Goal: Information Seeking & Learning: Understand process/instructions

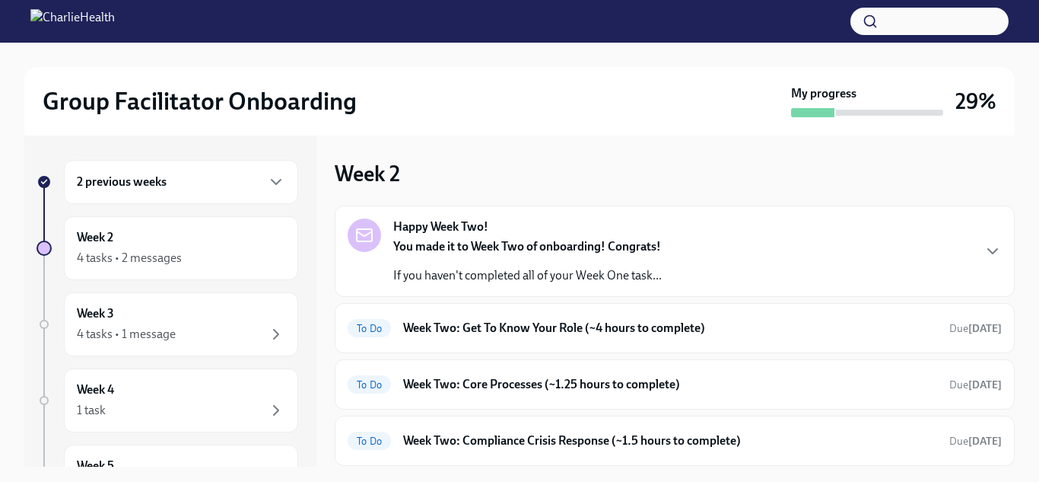
scroll to position [2, 0]
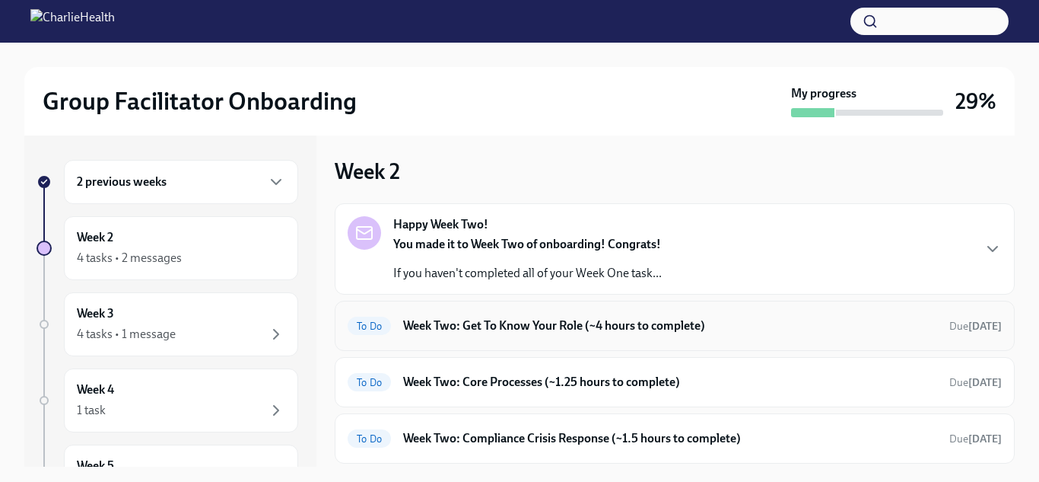
click at [494, 335] on div "To Do Week Two: Get To Know Your Role (~4 hours to complete) Due [DATE]" at bounding box center [675, 325] width 654 height 24
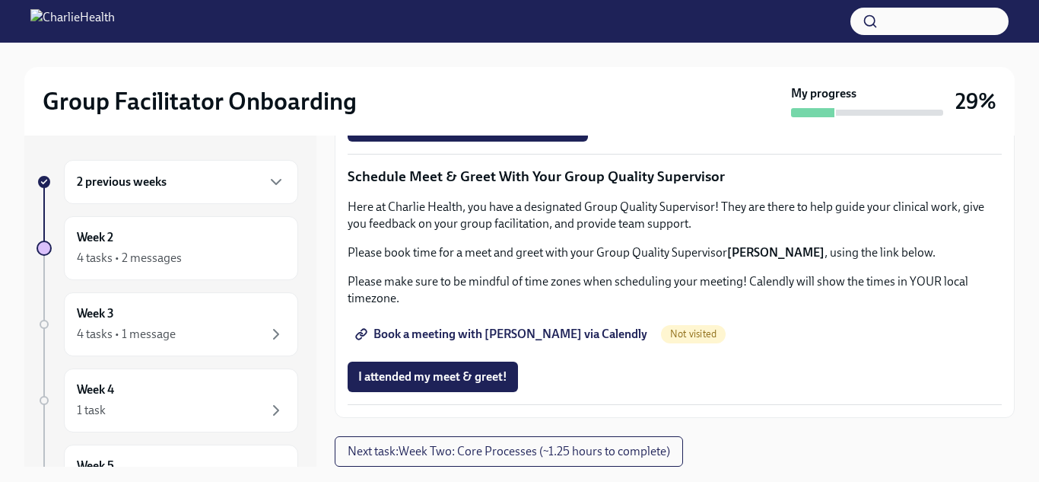
scroll to position [1190, 0]
click at [424, 49] on span "Group Observation Instructions" at bounding box center [449, 40] width 183 height 15
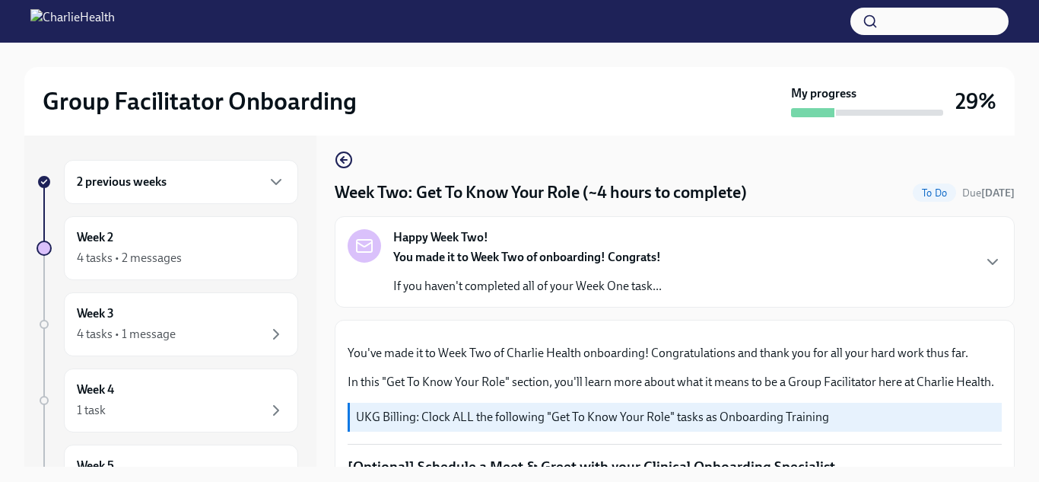
scroll to position [0, 0]
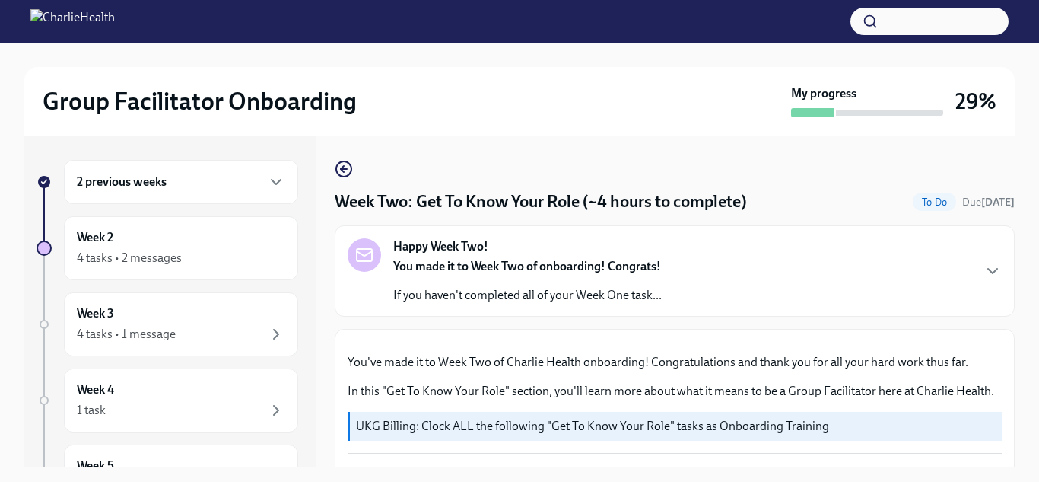
click at [457, 261] on strong "You made it to Week Two of onboarding! Congrats!" at bounding box center [527, 266] width 268 height 14
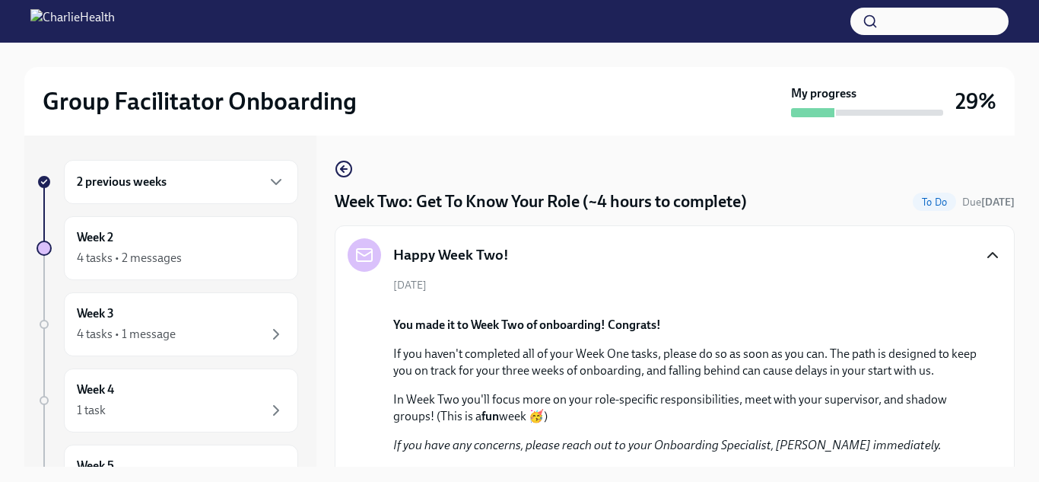
click at [994, 254] on icon "button" at bounding box center [992, 255] width 9 height 5
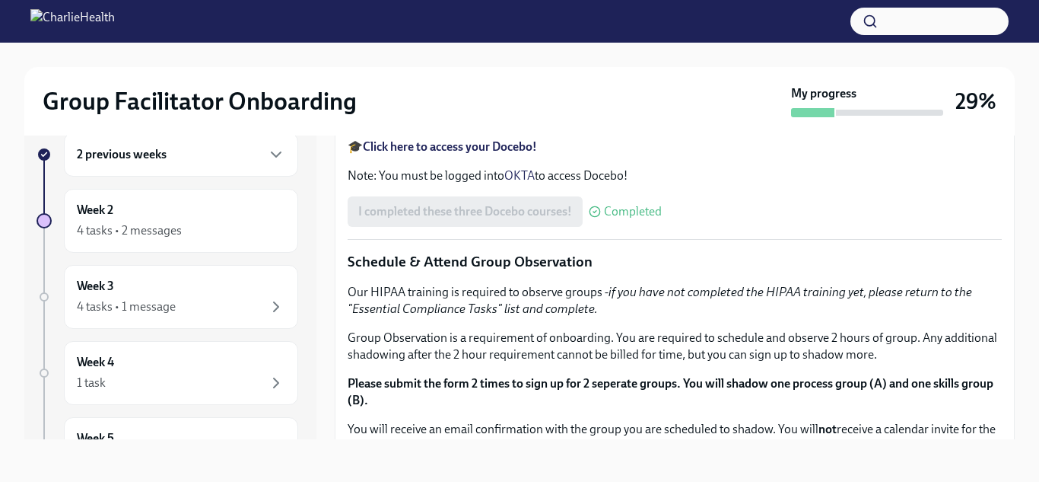
scroll to position [19, 0]
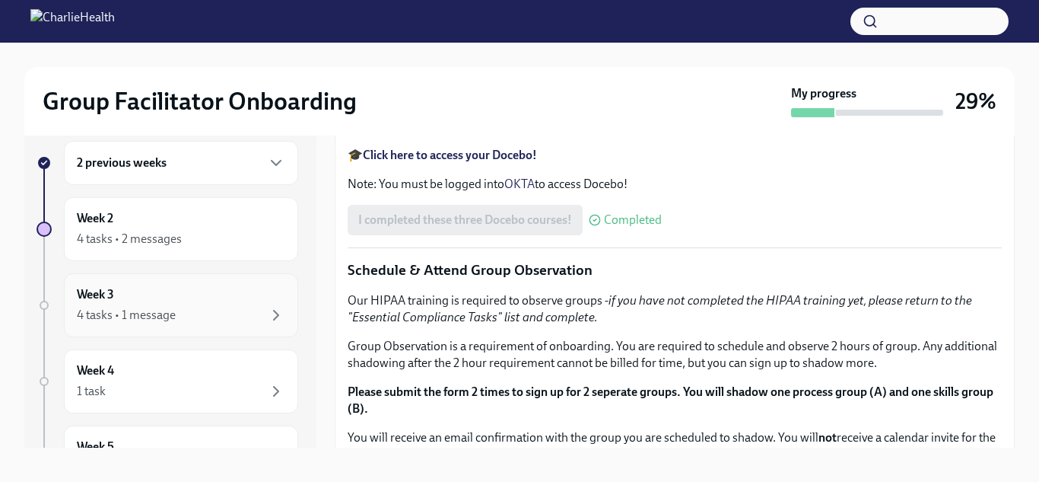
click at [119, 304] on div "Week 3 4 tasks • 1 message" at bounding box center [181, 305] width 208 height 38
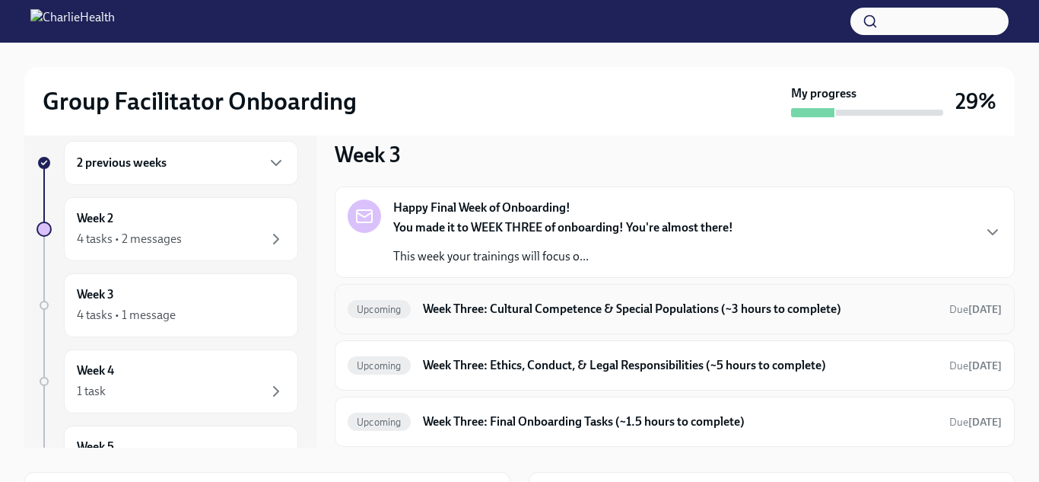
click at [411, 307] on div "Upcoming Week Three: Cultural Competence & Special Populations (~3 hours to com…" at bounding box center [675, 309] width 654 height 24
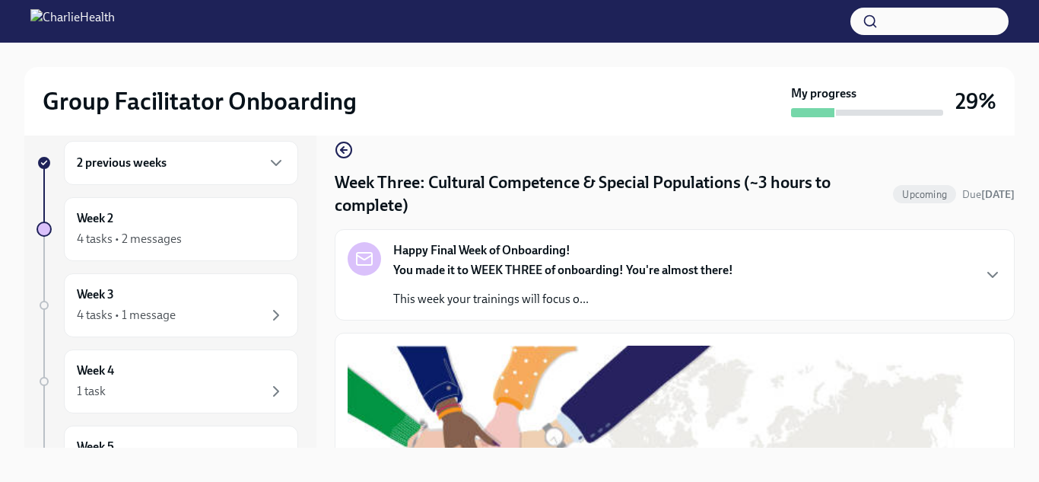
click at [422, 259] on div "Happy Final Week of Onboarding! You made it to WEEK THREE of onboarding! You're…" at bounding box center [563, 274] width 340 height 65
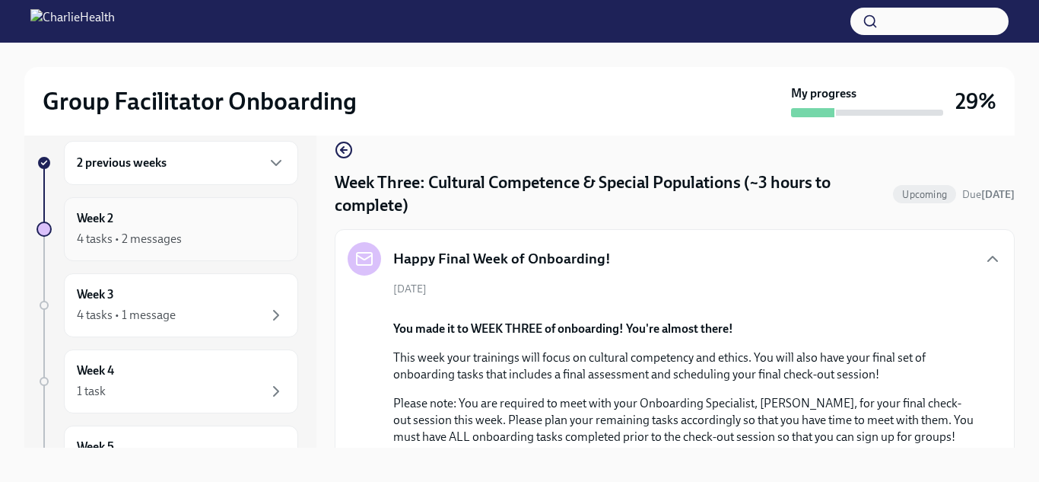
click at [175, 212] on div "Week 2 4 tasks • 2 messages" at bounding box center [181, 229] width 208 height 38
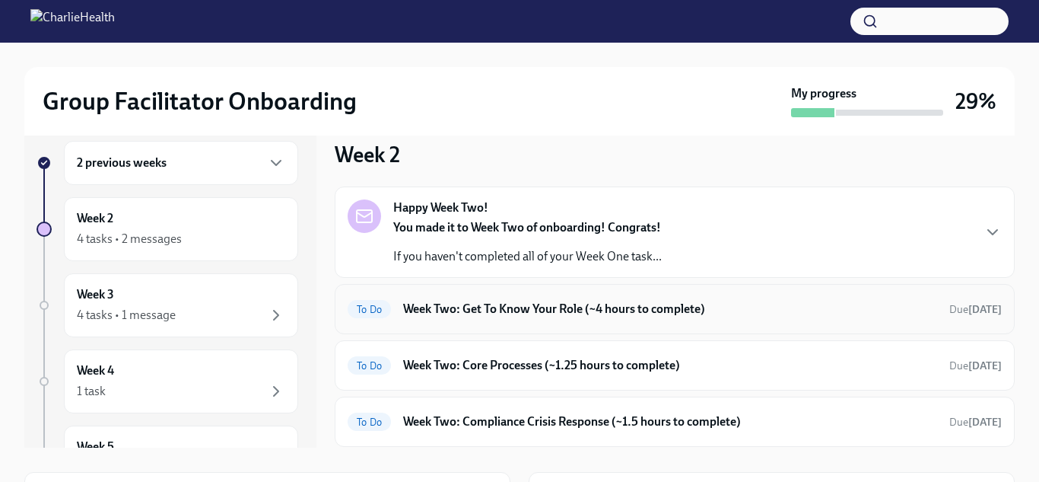
click at [495, 305] on h6 "Week Two: Get To Know Your Role (~4 hours to complete)" at bounding box center [670, 308] width 534 height 17
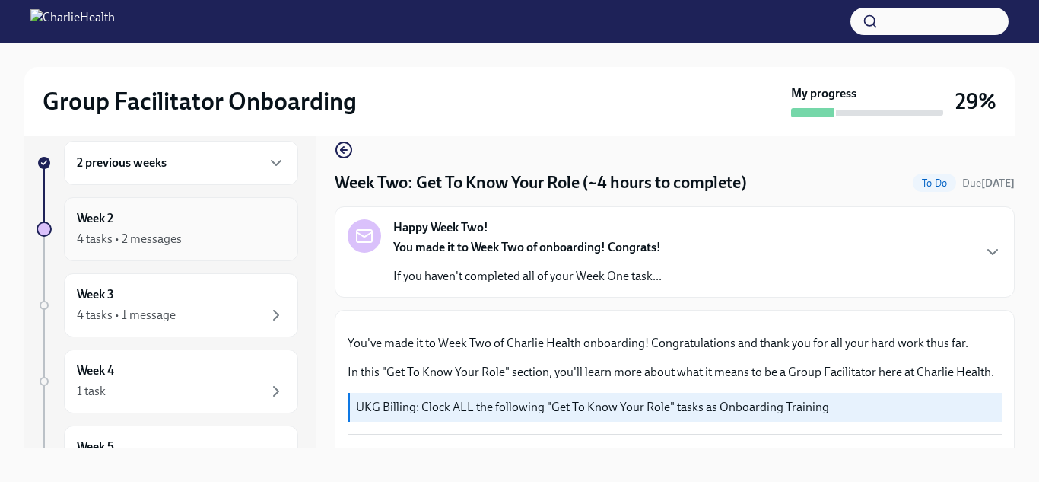
click at [146, 231] on div "4 tasks • 2 messages" at bounding box center [129, 238] width 105 height 17
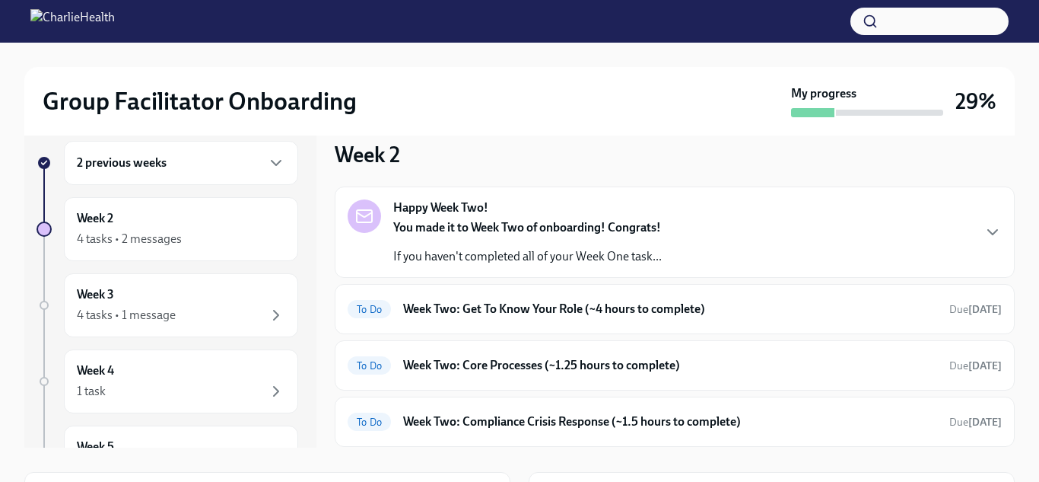
click at [247, 168] on div "2 previous weeks" at bounding box center [181, 163] width 208 height 18
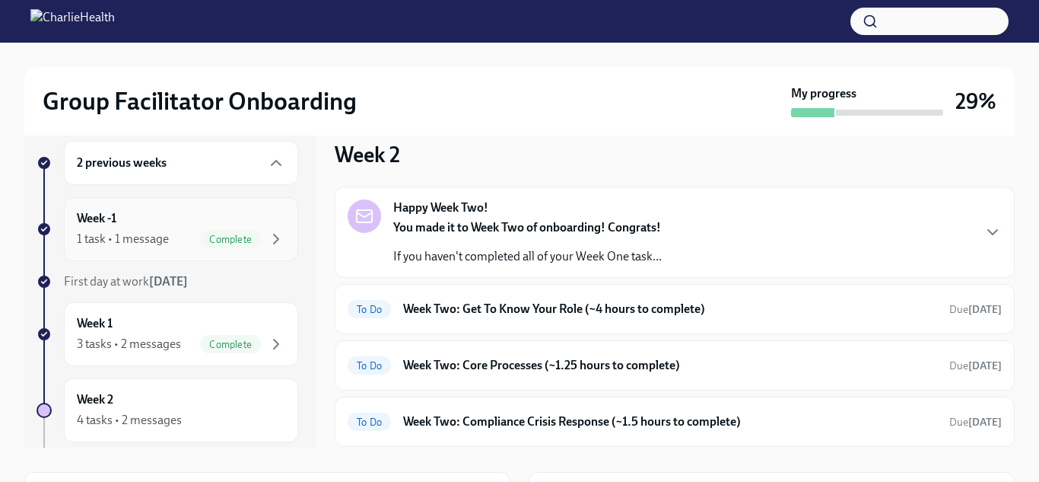
click at [241, 249] on div "Week -1 1 task • 1 message Complete" at bounding box center [181, 229] width 234 height 64
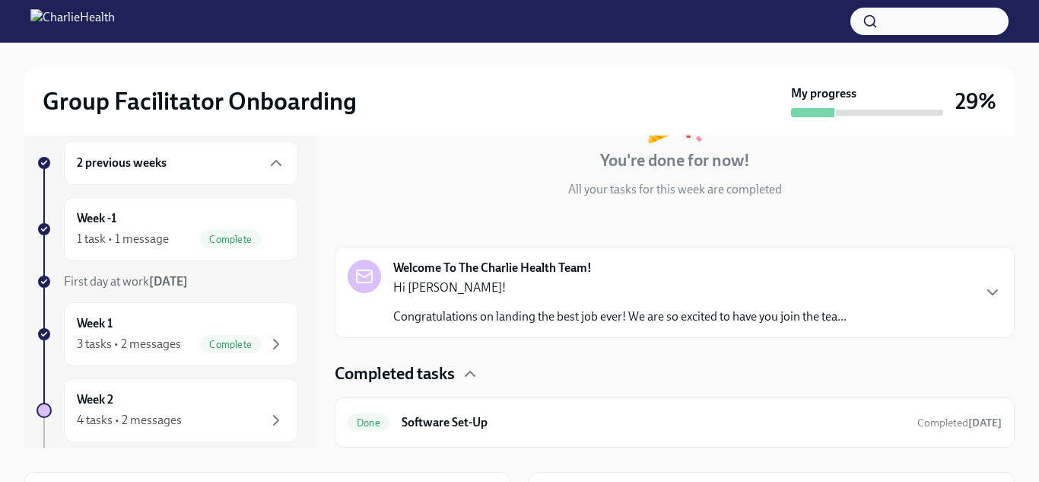
click at [579, 288] on p "Hi [PERSON_NAME]!" at bounding box center [619, 287] width 453 height 17
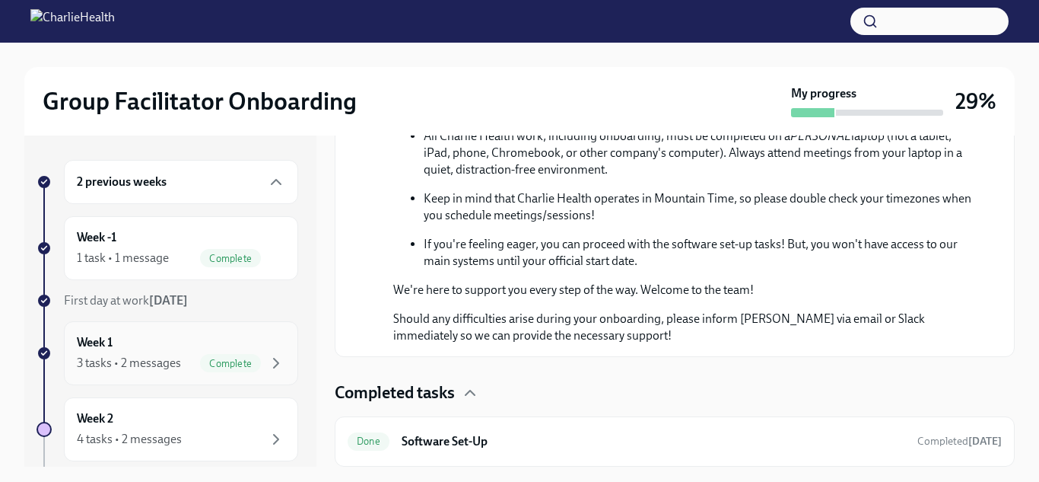
click at [181, 346] on div "Week 1 3 tasks • 2 messages Complete" at bounding box center [181, 353] width 208 height 38
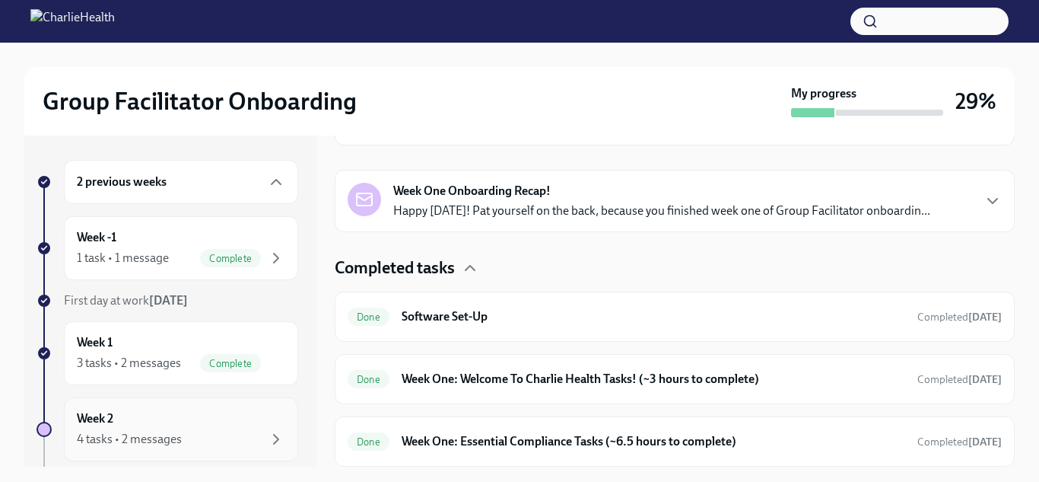
click at [227, 428] on div "Week 2 4 tasks • 2 messages" at bounding box center [181, 429] width 208 height 38
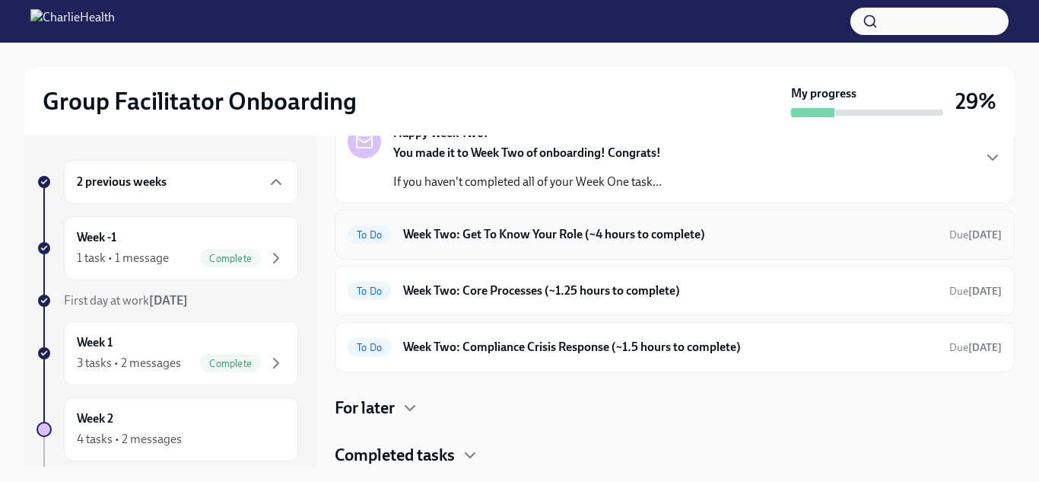
scroll to position [2, 0]
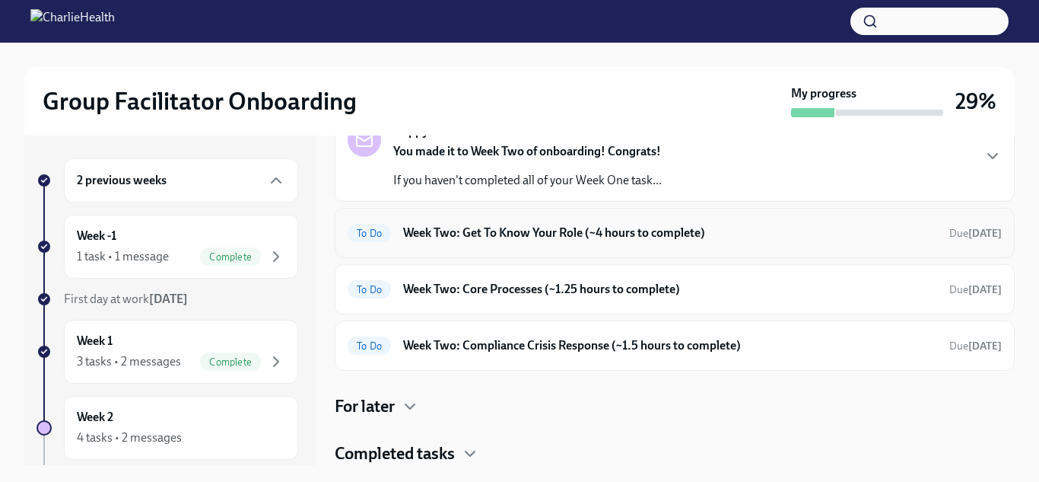
click at [536, 234] on h6 "Week Two: Get To Know Your Role (~4 hours to complete)" at bounding box center [670, 232] width 534 height 17
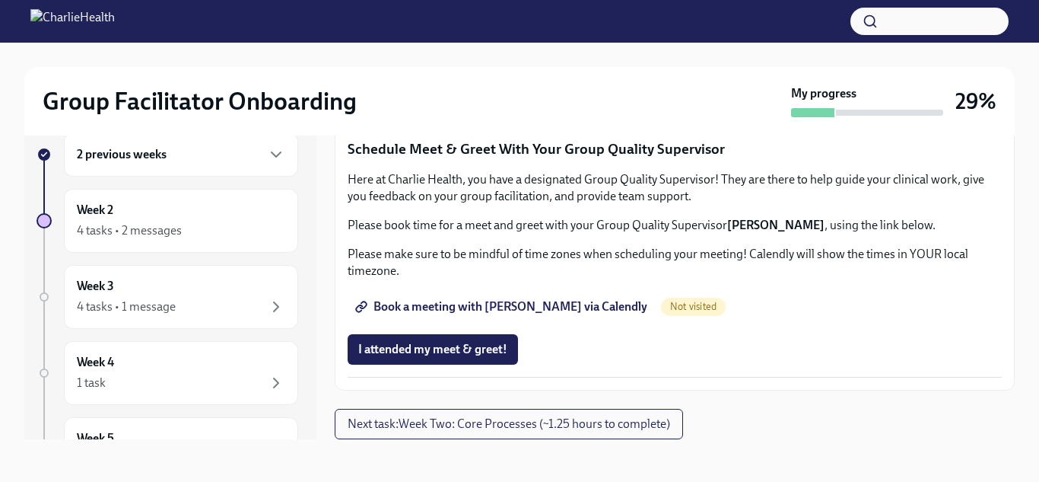
scroll to position [15, 0]
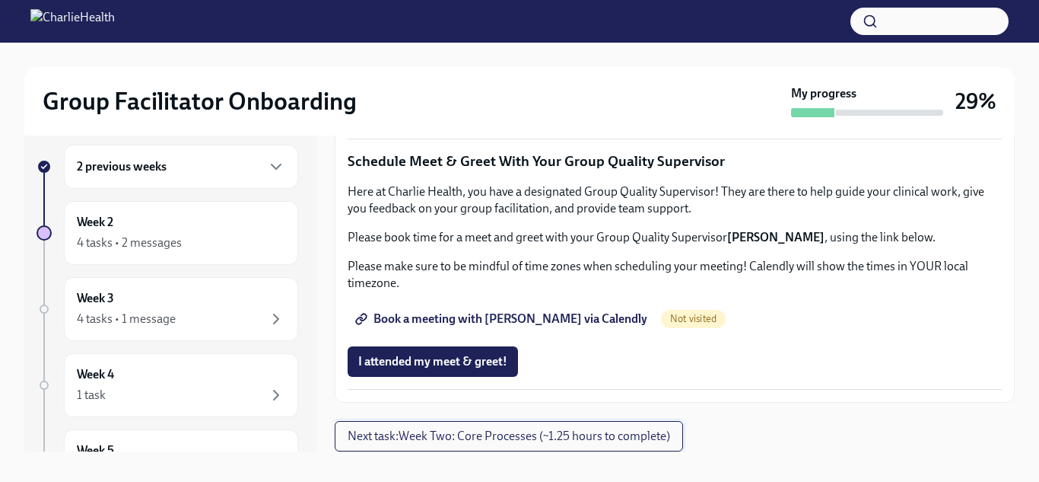
click at [417, 428] on span "Next task : Week Two: Core Processes (~1.25 hours to complete)" at bounding box center [509, 435] width 323 height 15
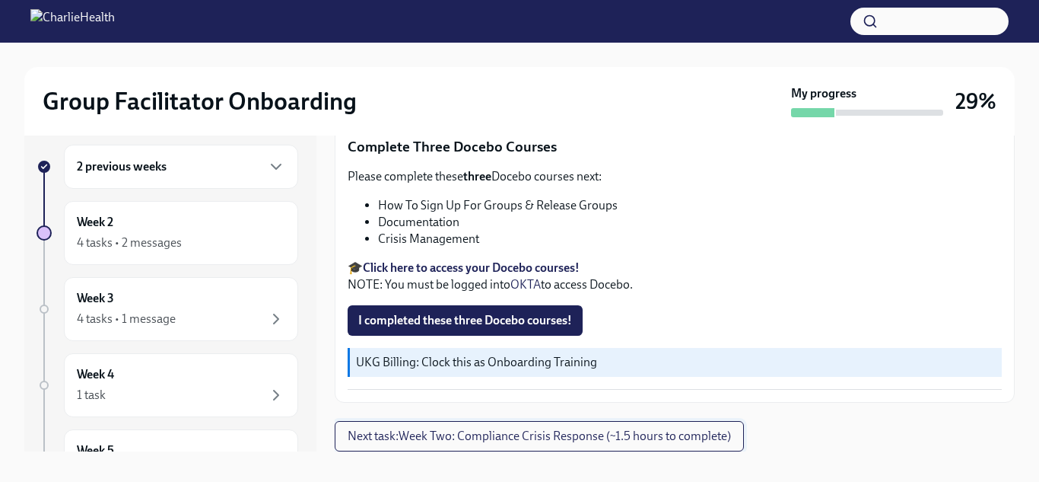
scroll to position [678, 0]
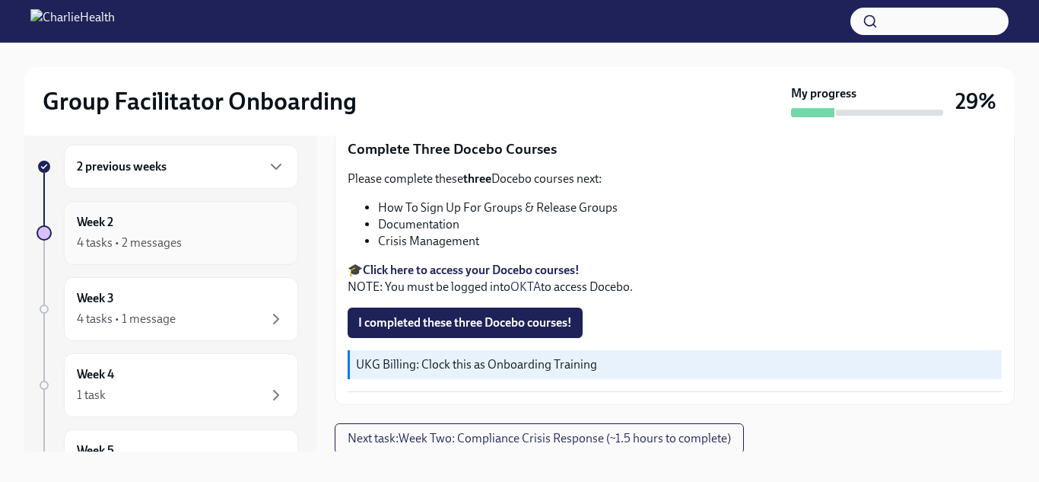
click at [151, 216] on div "Week 2 4 tasks • 2 messages" at bounding box center [181, 233] width 208 height 38
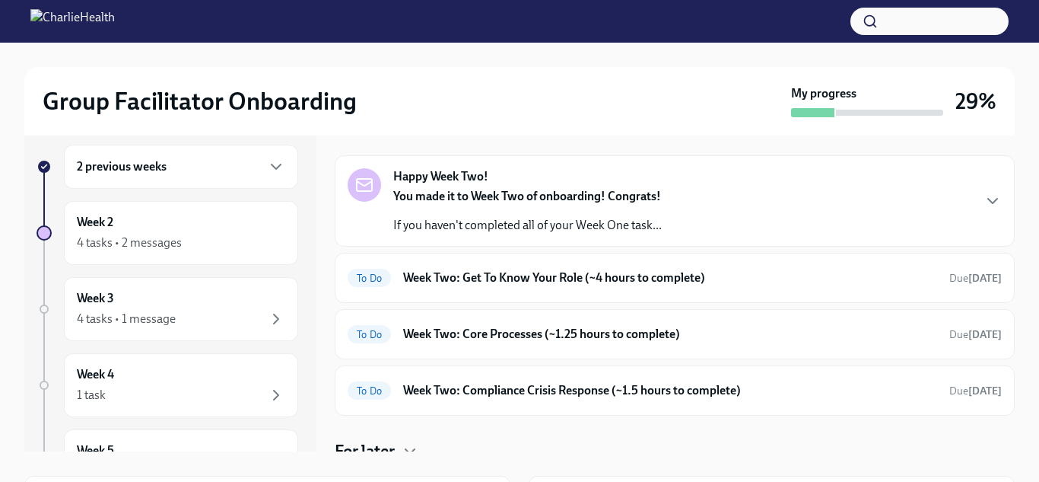
scroll to position [38, 0]
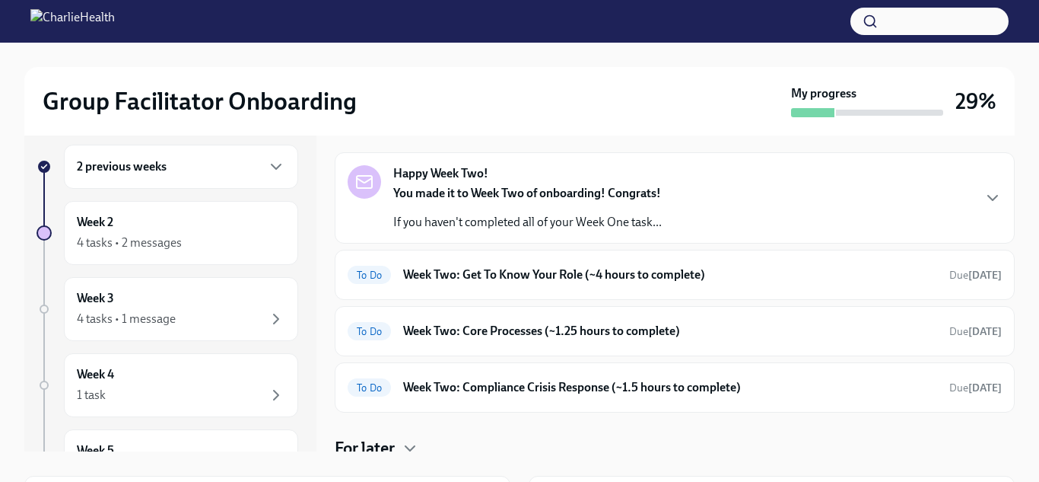
click at [224, 172] on div "2 previous weeks" at bounding box center [181, 166] width 208 height 18
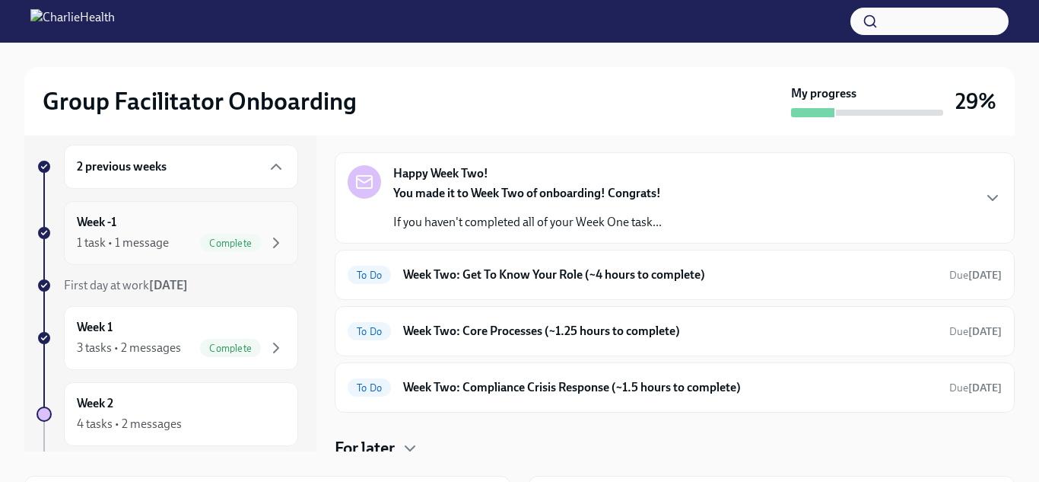
click at [156, 207] on div "Week -1 1 task • 1 message Complete" at bounding box center [181, 233] width 234 height 64
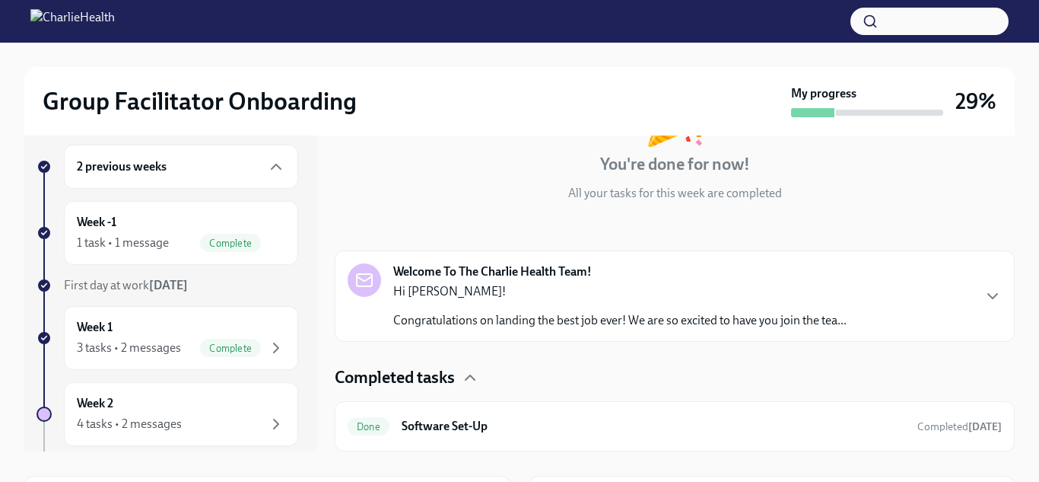
scroll to position [120, 0]
click at [575, 300] on p "Hi [PERSON_NAME]!" at bounding box center [619, 292] width 453 height 17
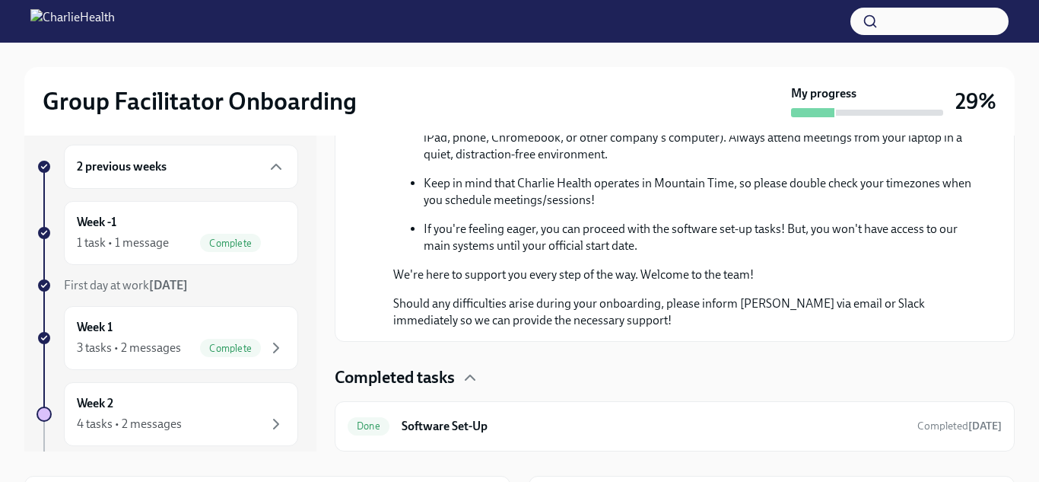
scroll to position [853, 0]
click at [469, 418] on h6 "Software Set-Up" at bounding box center [654, 426] width 504 height 17
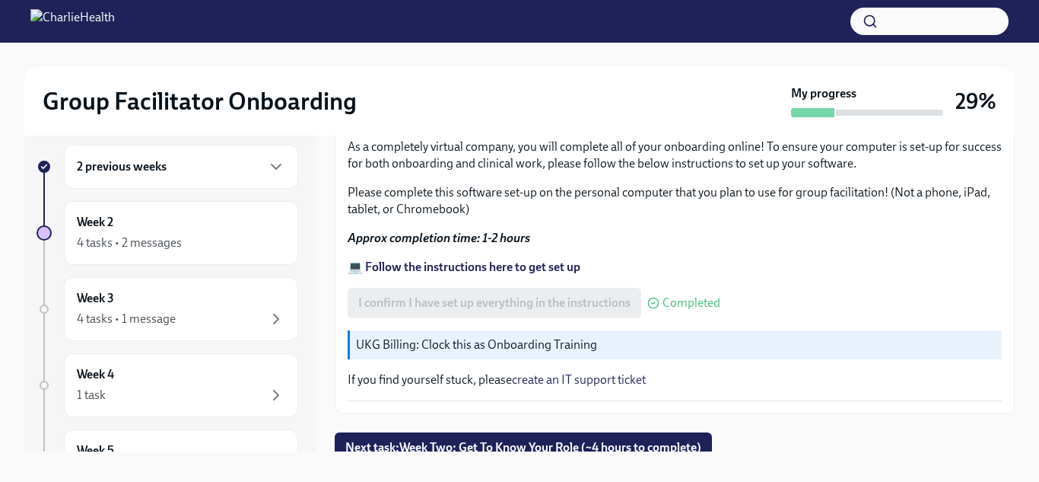
scroll to position [598, 0]
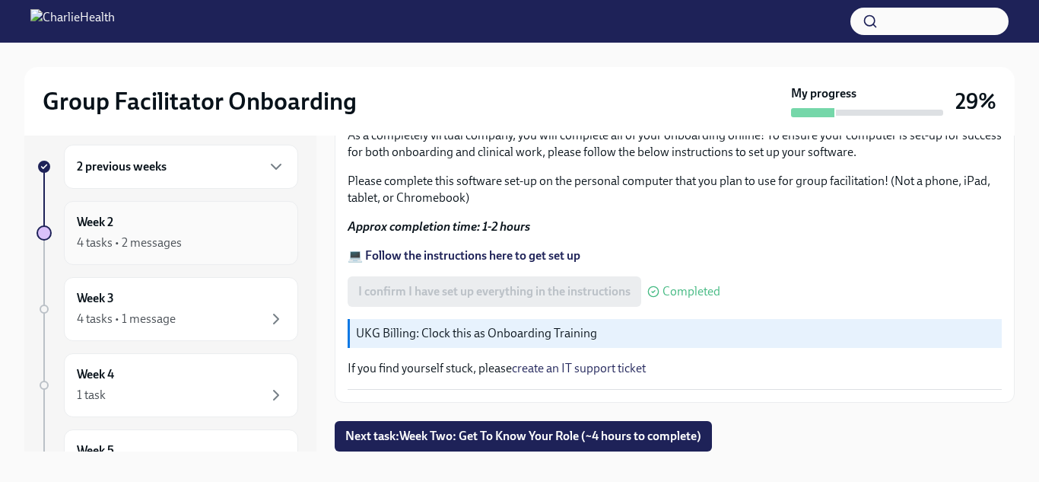
click at [224, 243] on div "4 tasks • 2 messages" at bounding box center [181, 243] width 208 height 18
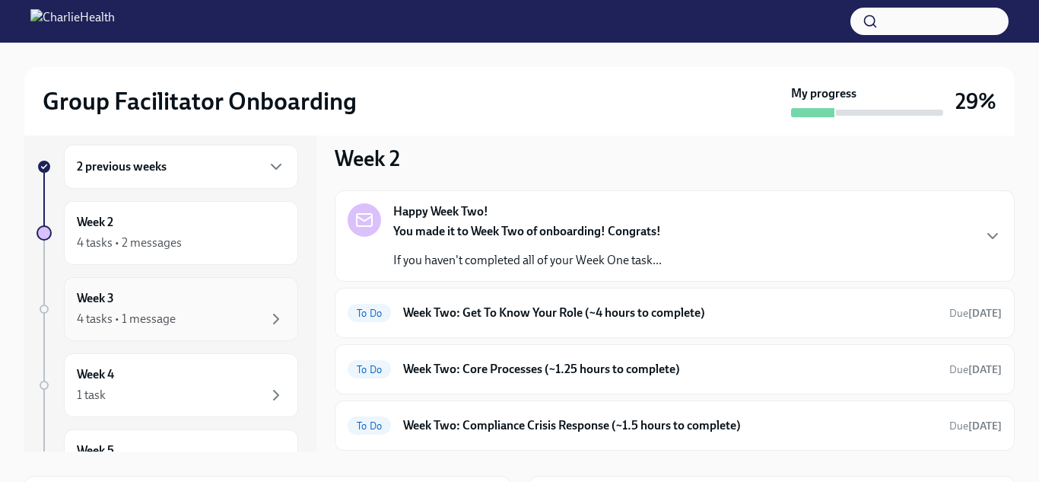
click at [225, 308] on div "Week 3 4 tasks • 1 message" at bounding box center [181, 309] width 208 height 38
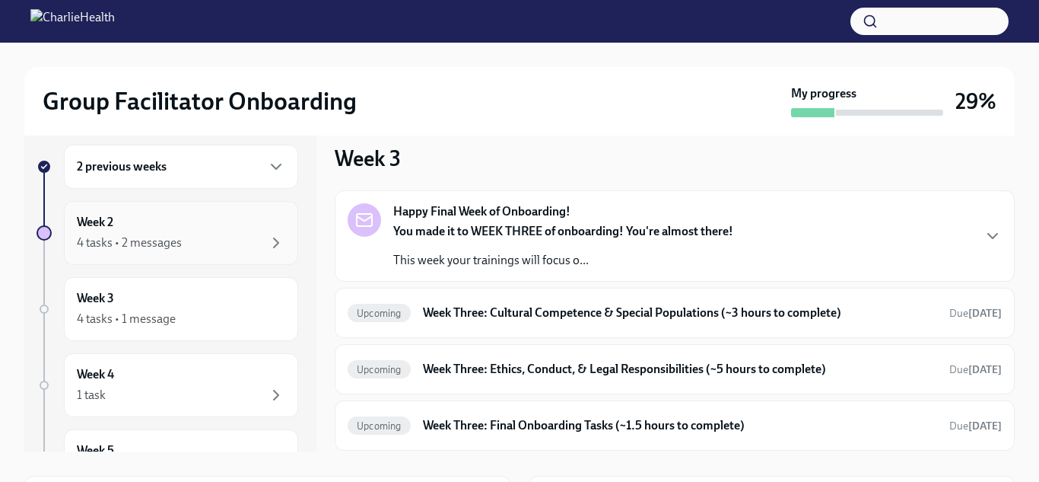
click at [209, 240] on div "4 tasks • 2 messages" at bounding box center [181, 243] width 208 height 18
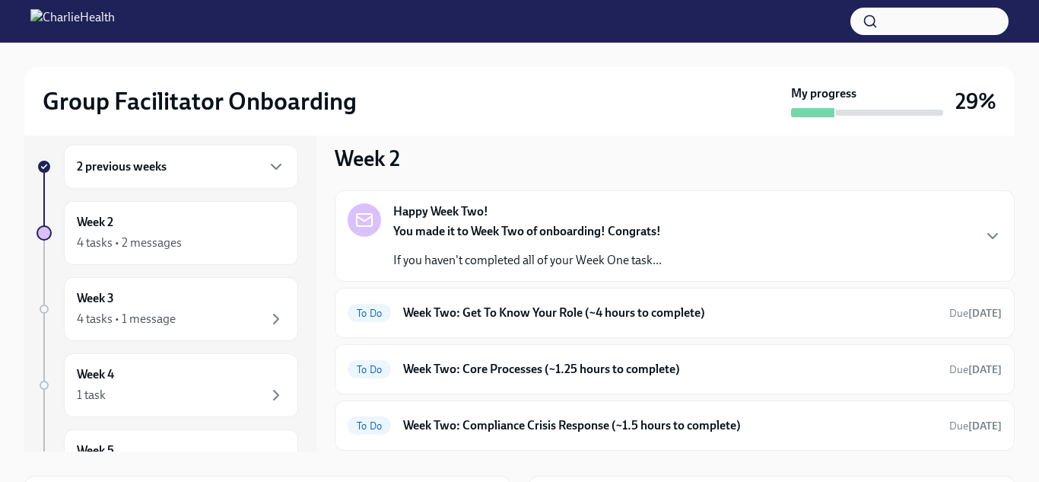
click at [523, 215] on div "Happy Week Two! You made it to Week Two of onboarding! Congrats! If you haven't…" at bounding box center [527, 235] width 269 height 65
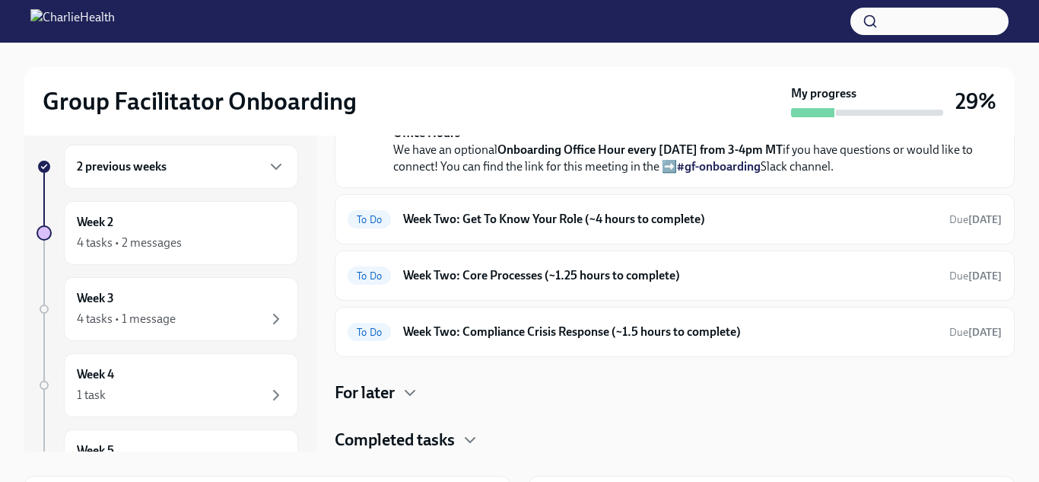
scroll to position [597, 0]
click at [499, 227] on h6 "Week Two: Get To Know Your Role (~4 hours to complete)" at bounding box center [670, 219] width 534 height 17
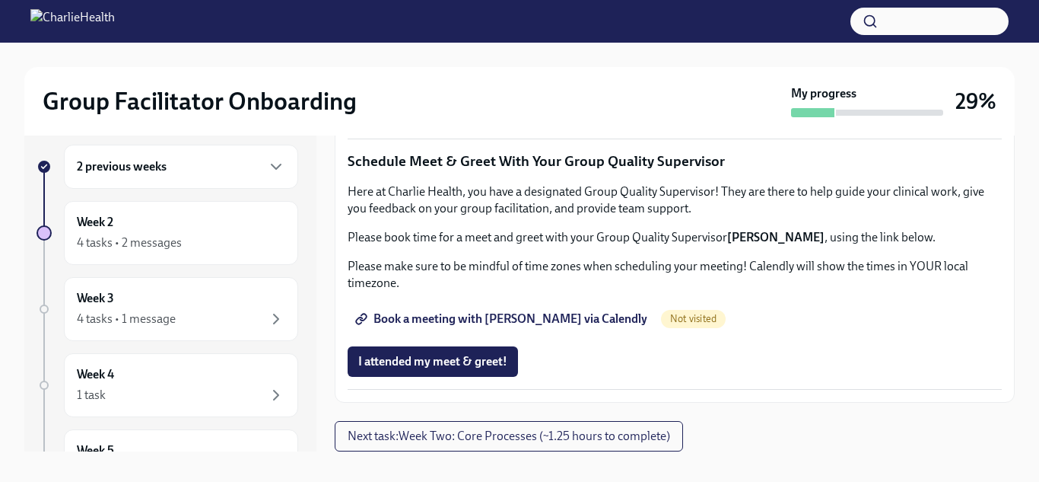
scroll to position [1544, 0]
click at [206, 167] on div "2 previous weeks" at bounding box center [181, 166] width 208 height 18
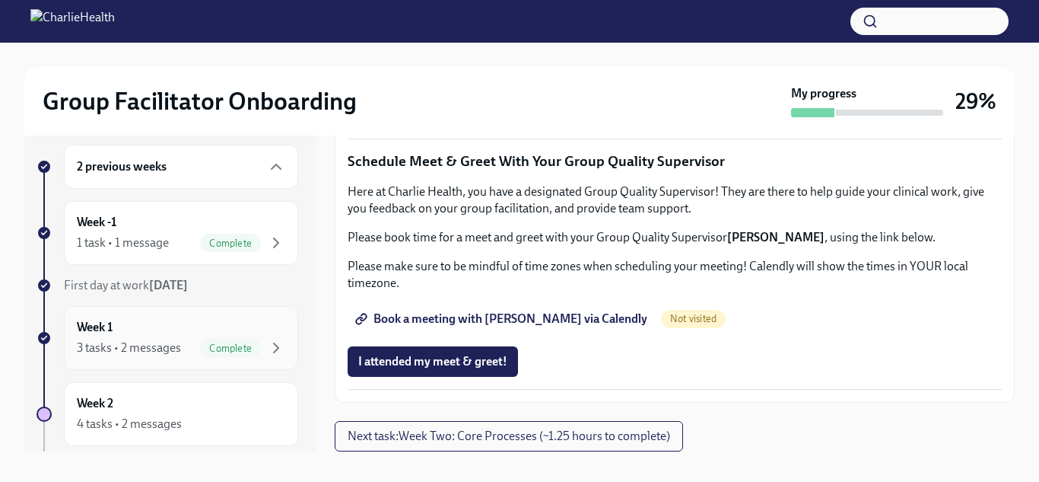
click at [143, 335] on div "Week 1 3 tasks • 2 messages Complete" at bounding box center [181, 338] width 208 height 38
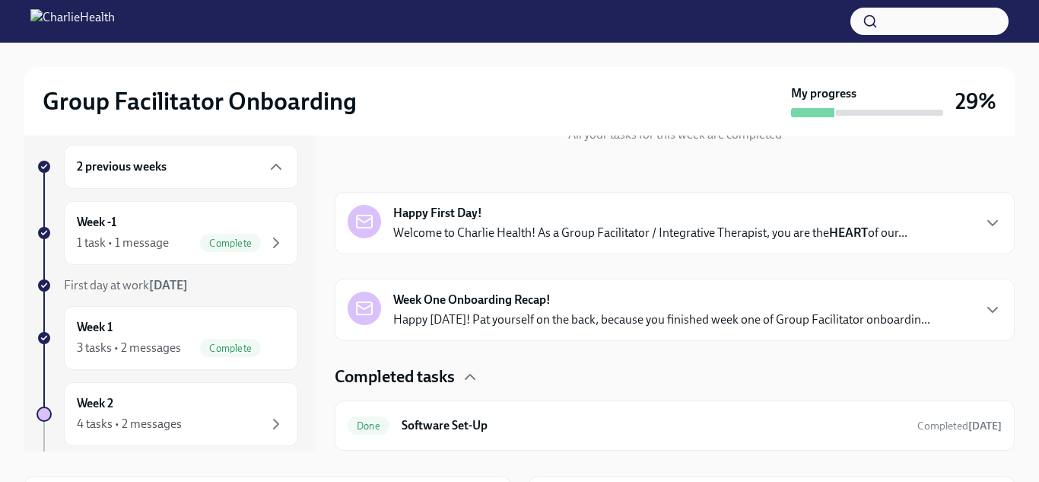
scroll to position [304, 0]
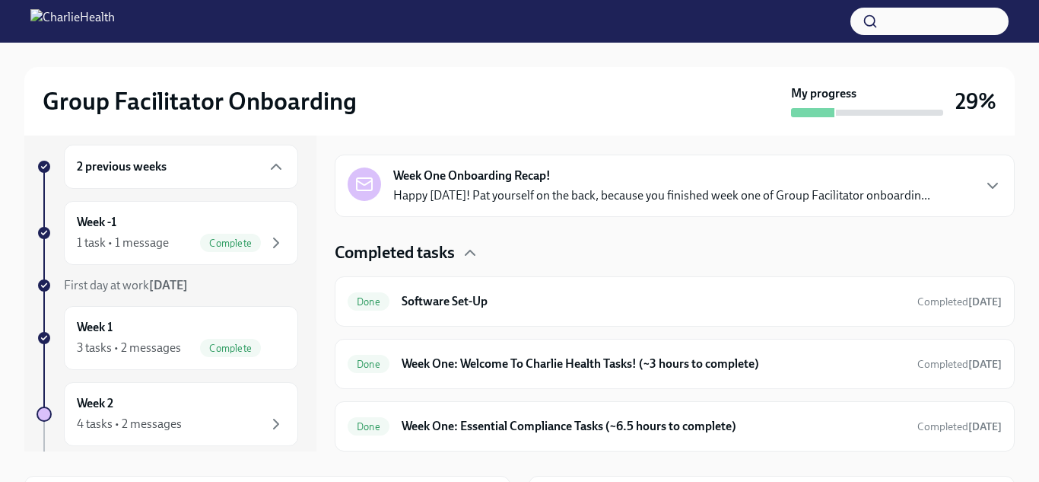
click at [531, 370] on h6 "Week One: Welcome To Charlie Health Tasks! (~3 hours to complete)" at bounding box center [654, 363] width 504 height 17
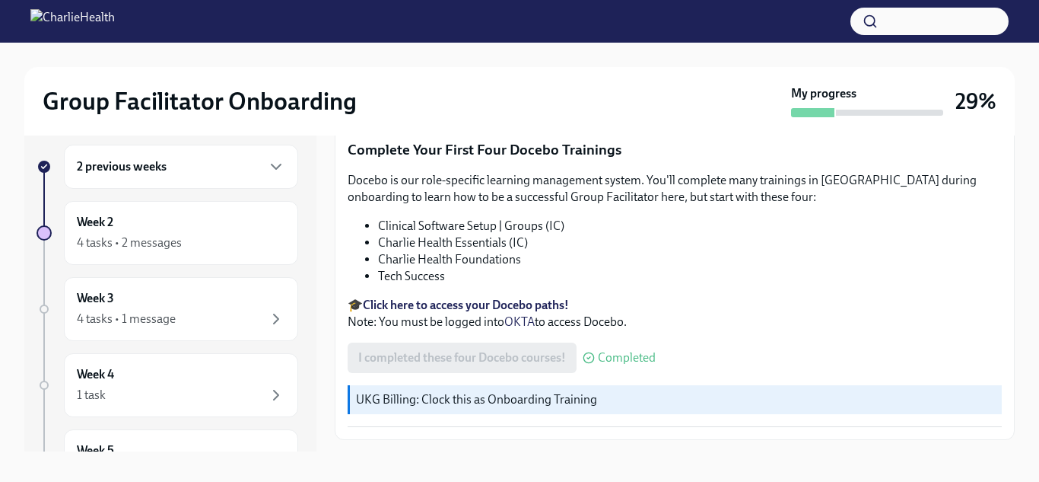
scroll to position [2202, 0]
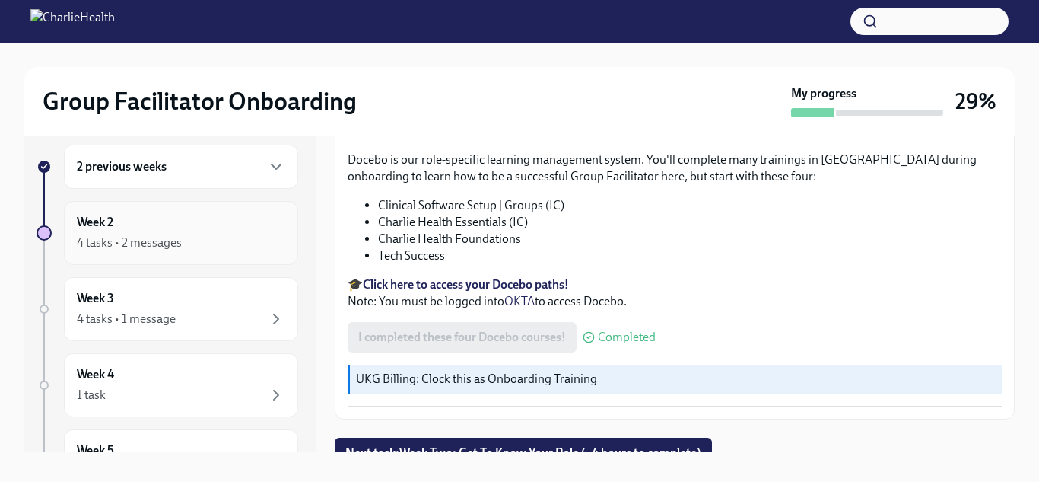
click at [237, 236] on div "4 tasks • 2 messages" at bounding box center [181, 243] width 208 height 18
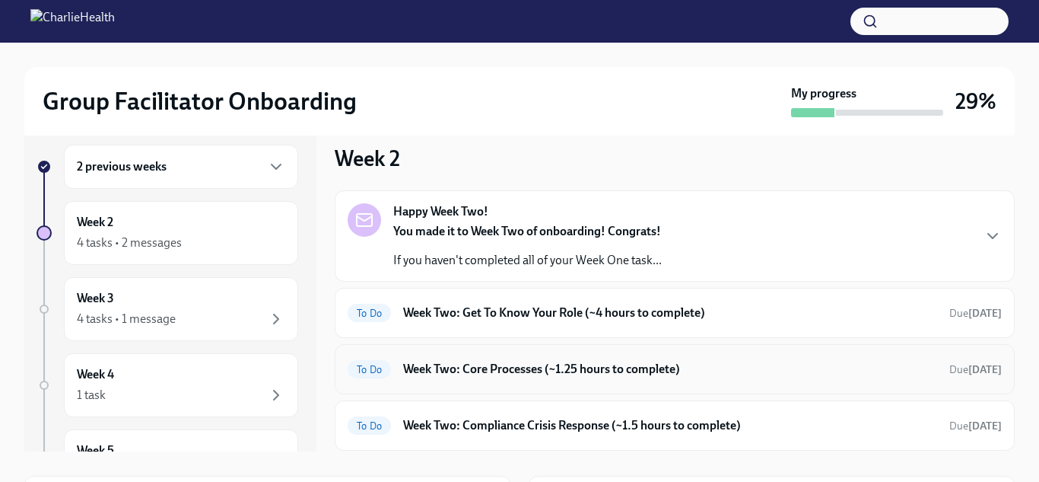
click at [507, 377] on h6 "Week Two: Core Processes (~1.25 hours to complete)" at bounding box center [670, 369] width 534 height 17
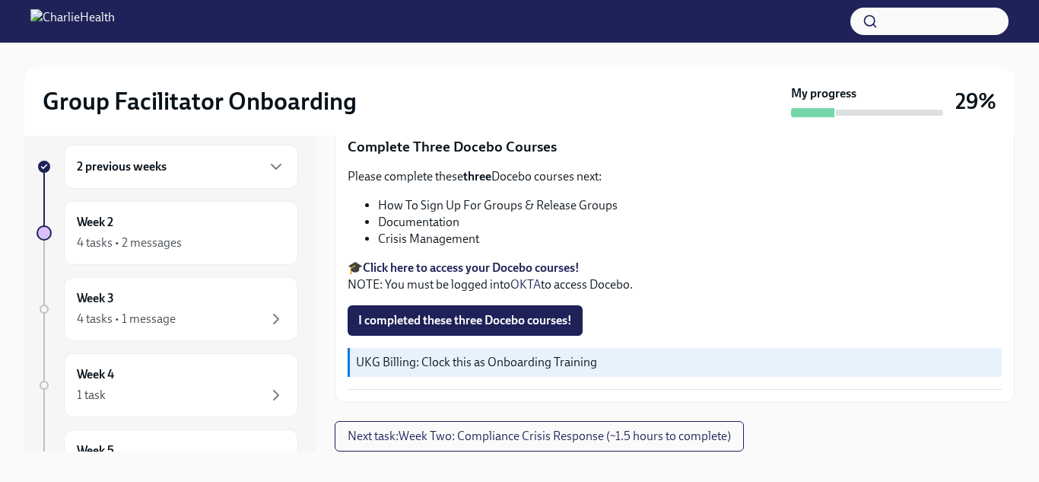
scroll to position [679, 0]
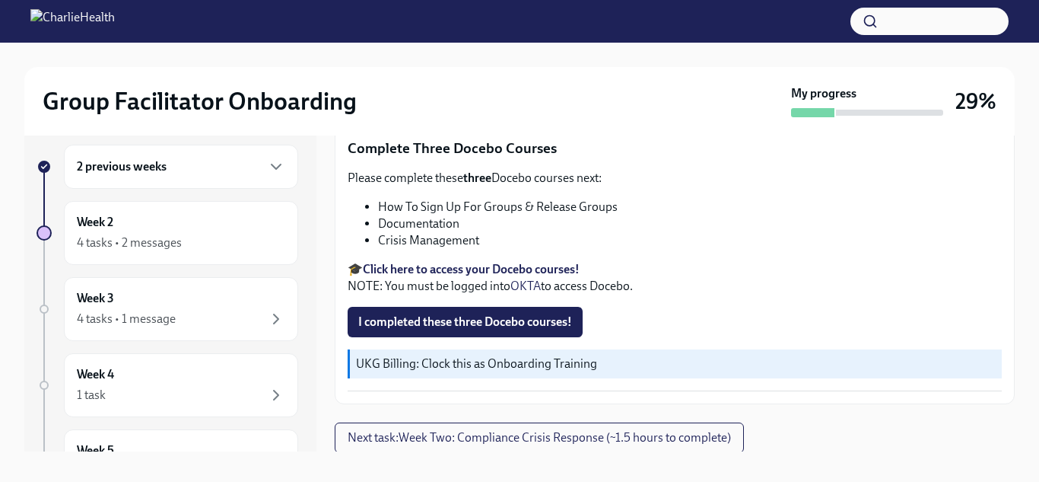
click at [246, 155] on div "2 previous weeks" at bounding box center [181, 167] width 234 height 44
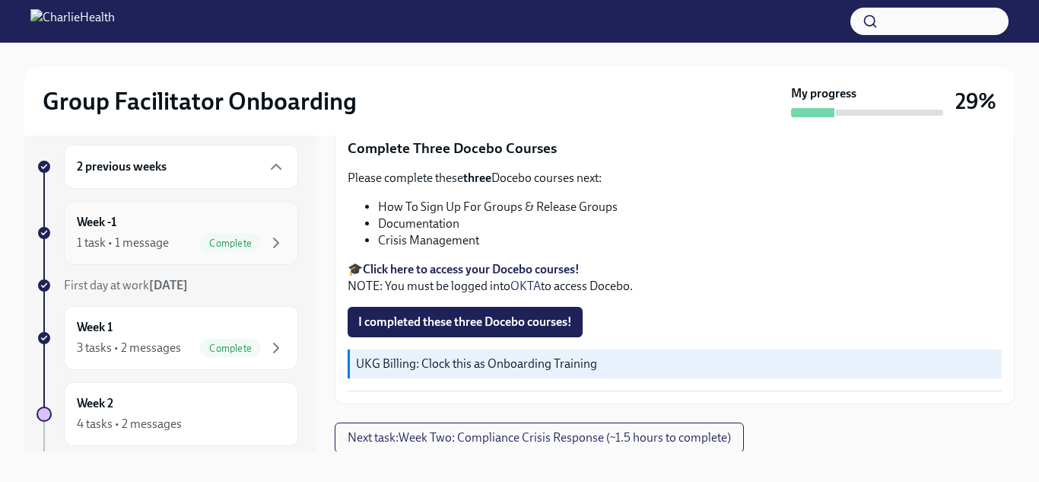
click at [185, 234] on div "1 task • 1 message Complete" at bounding box center [181, 243] width 208 height 18
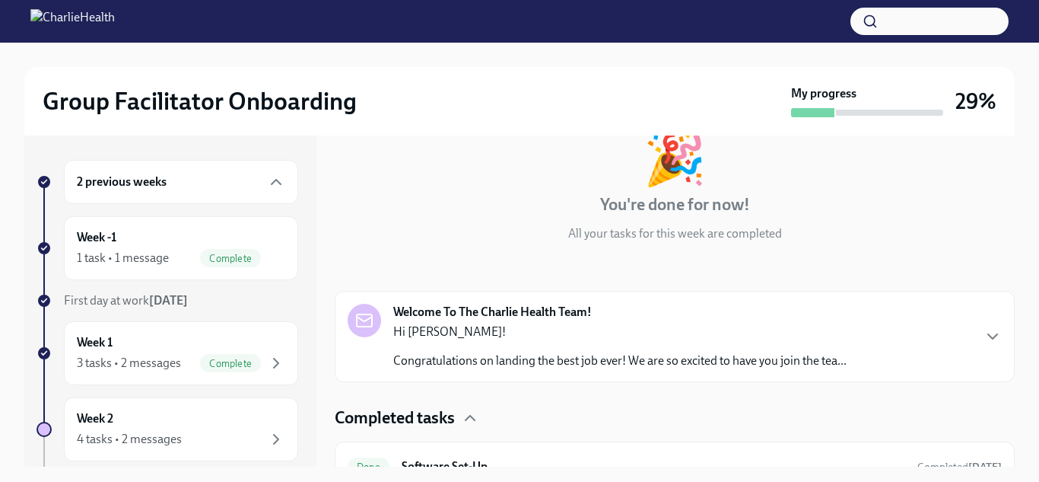
scroll to position [81, 0]
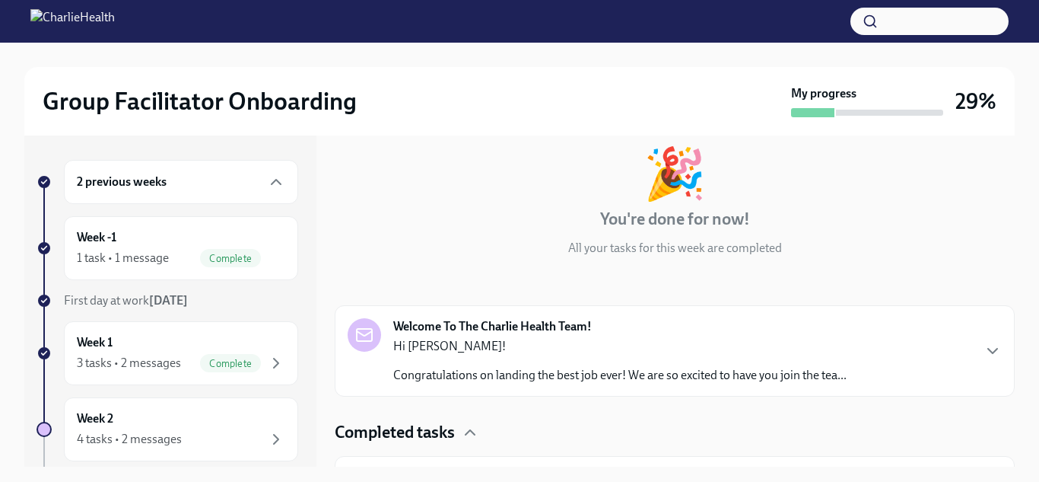
click at [453, 344] on p "Hi [PERSON_NAME]!" at bounding box center [619, 346] width 453 height 17
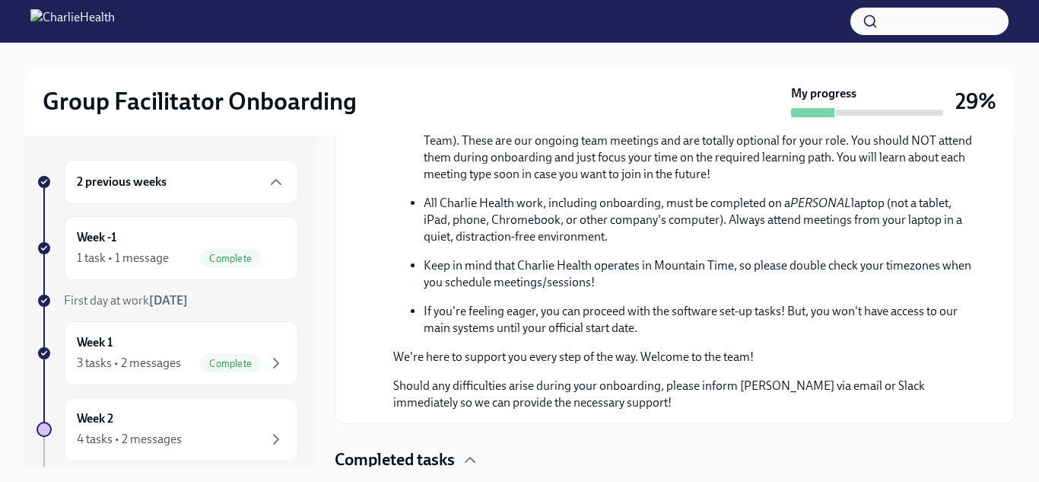
scroll to position [615, 0]
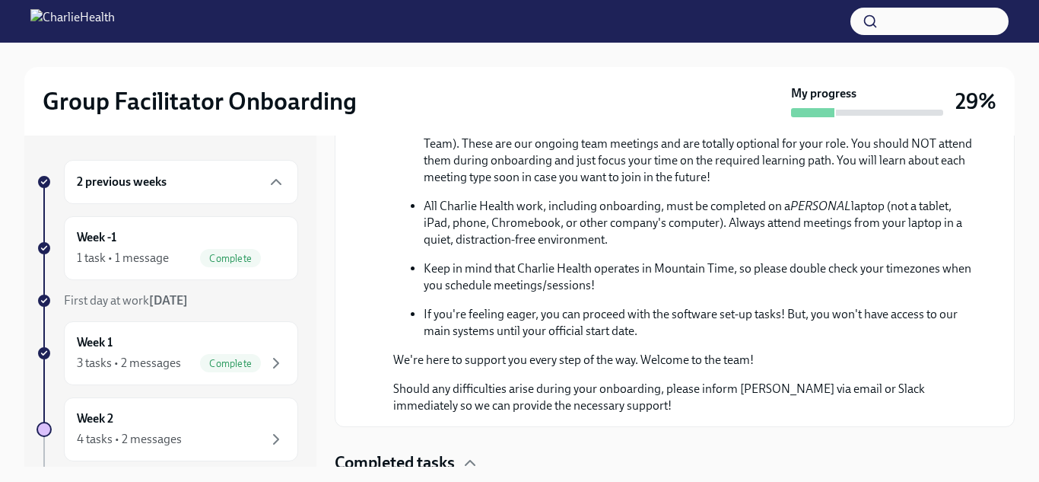
click at [453, 186] on p "You may see meetings on your Charlie Health Google Calendar starting next week …" at bounding box center [701, 152] width 554 height 67
click at [158, 345] on div "Week 1 3 tasks • 2 messages Complete" at bounding box center [181, 353] width 208 height 38
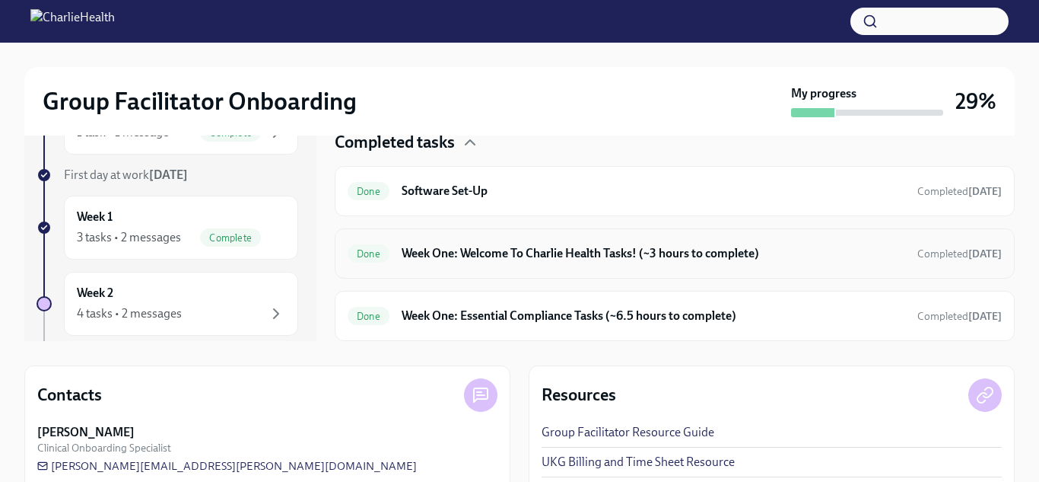
scroll to position [126, 0]
click at [539, 316] on h6 "Week One: Essential Compliance Tasks (~6.5 hours to complete)" at bounding box center [654, 315] width 504 height 17
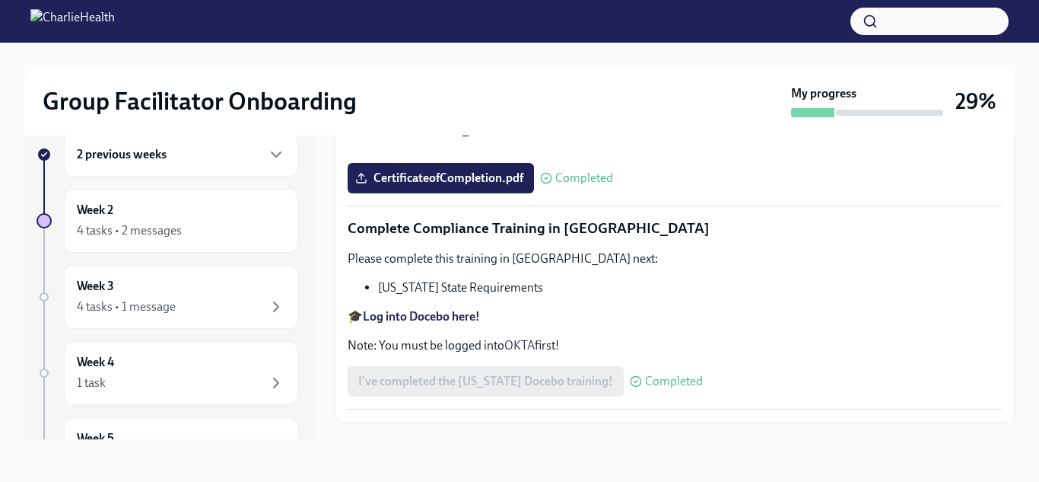
scroll to position [2503, 0]
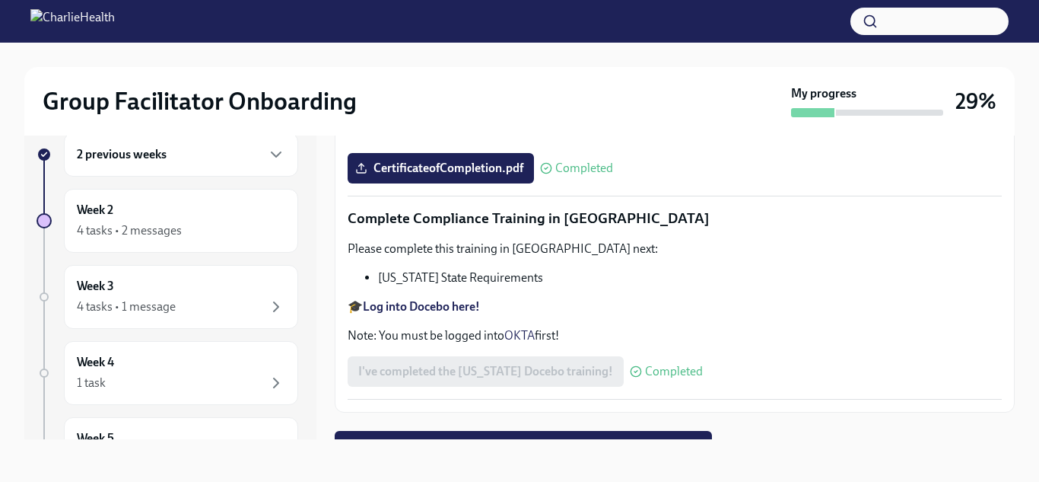
click at [246, 147] on div "2 previous weeks" at bounding box center [181, 154] width 208 height 18
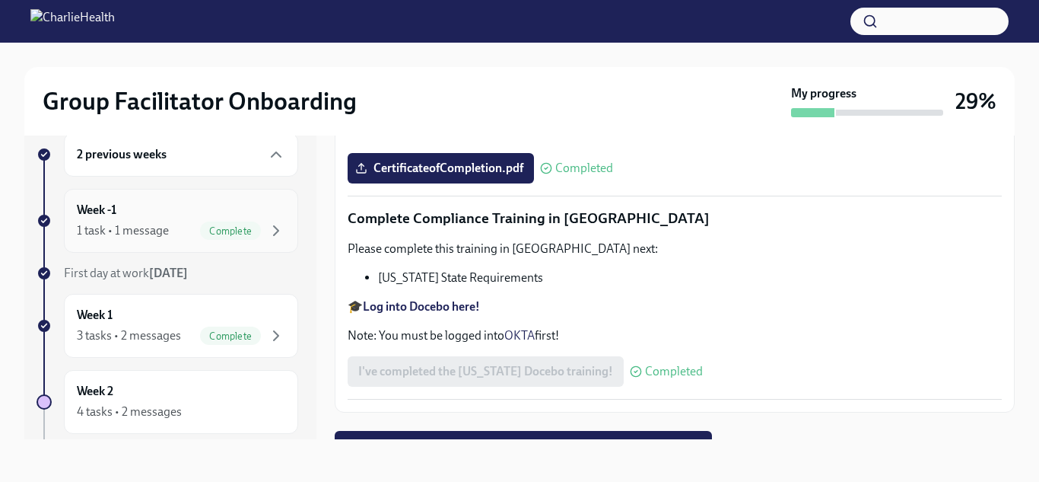
click at [238, 237] on div "Complete" at bounding box center [230, 230] width 61 height 18
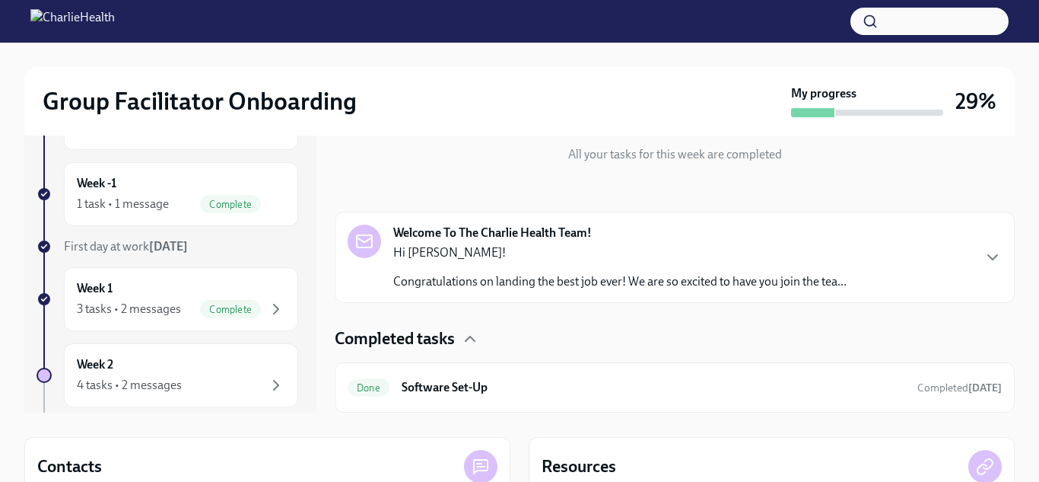
scroll to position [53, 0]
click at [990, 252] on icon "button" at bounding box center [993, 258] width 18 height 18
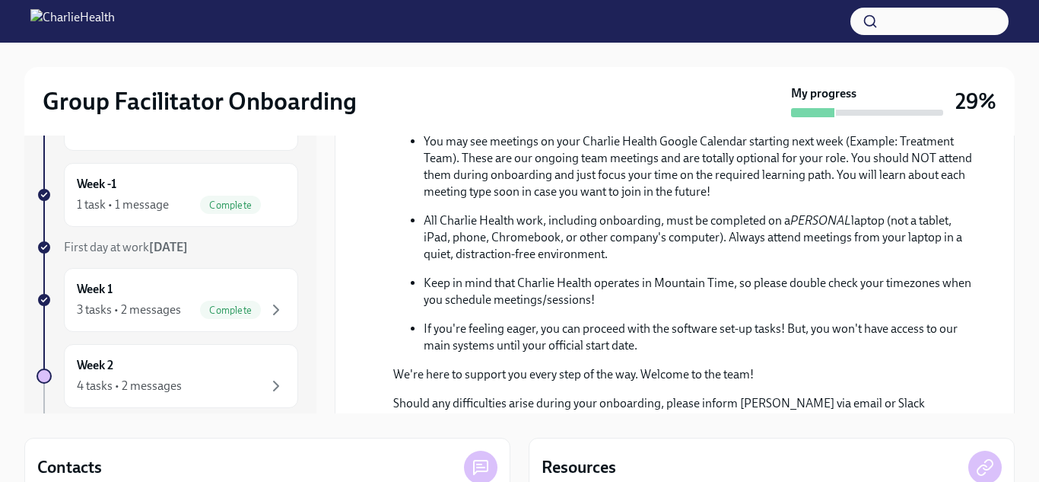
scroll to position [853, 0]
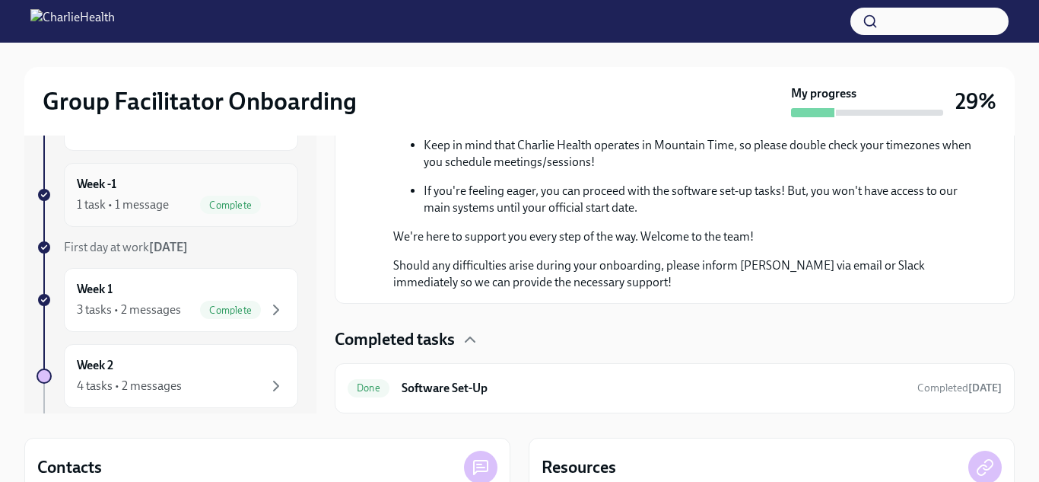
click at [219, 190] on div "Week -1 1 task • 1 message Complete" at bounding box center [181, 195] width 208 height 38
click at [151, 196] on div "1 task • 1 message" at bounding box center [123, 204] width 92 height 17
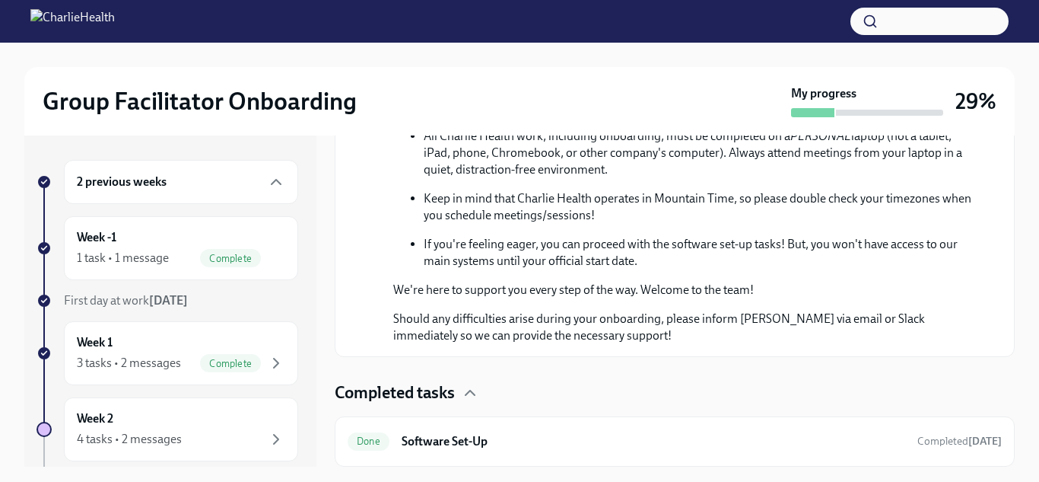
scroll to position [2, 0]
click at [208, 240] on div "Week -1 1 task • 1 message Complete" at bounding box center [181, 246] width 208 height 38
click at [140, 353] on div "3 tasks • 2 messages" at bounding box center [129, 361] width 104 height 17
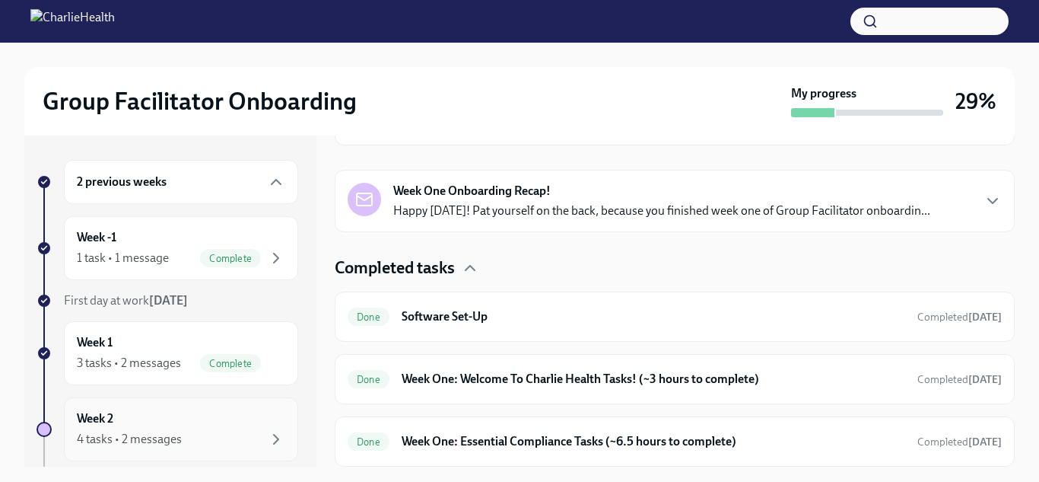
click at [135, 412] on div "Week 2 4 tasks • 2 messages" at bounding box center [181, 429] width 208 height 38
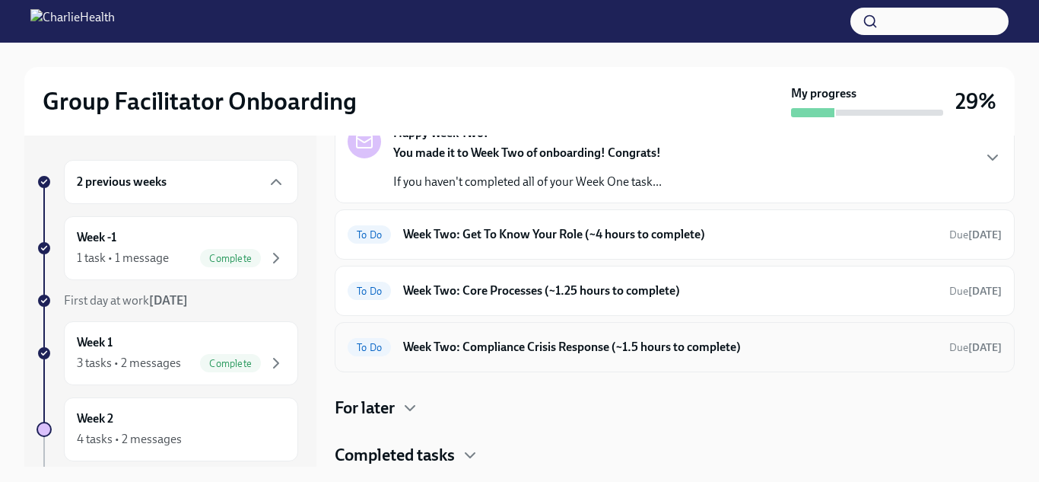
click at [532, 348] on h6 "Week Two: Compliance Crisis Response (~1.5 hours to complete)" at bounding box center [670, 347] width 534 height 17
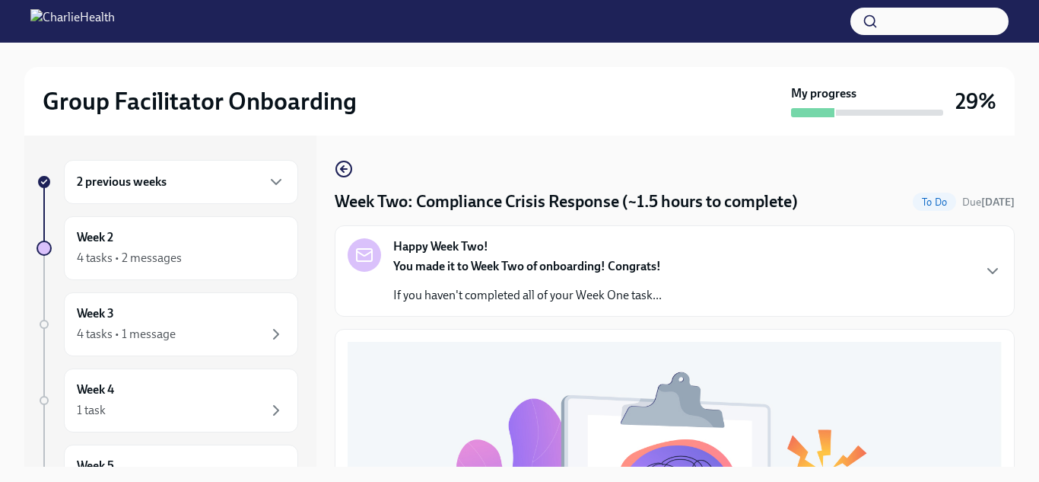
scroll to position [3, 0]
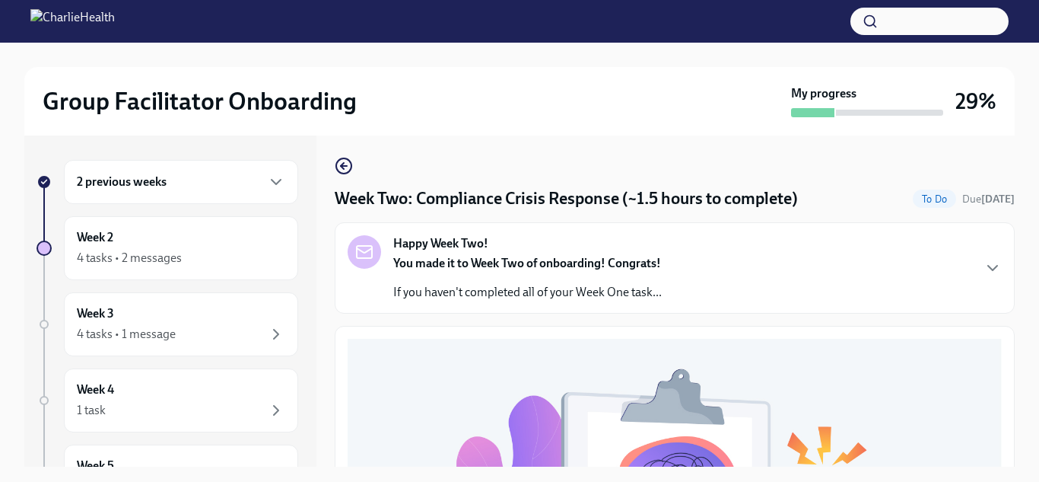
click at [545, 299] on p "If you haven't completed all of your Week One task..." at bounding box center [527, 292] width 269 height 17
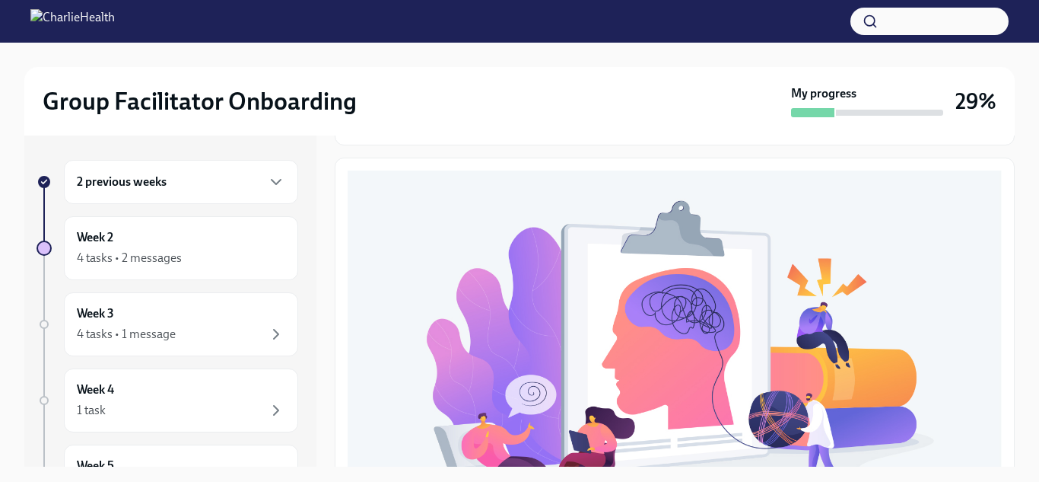
scroll to position [396, 0]
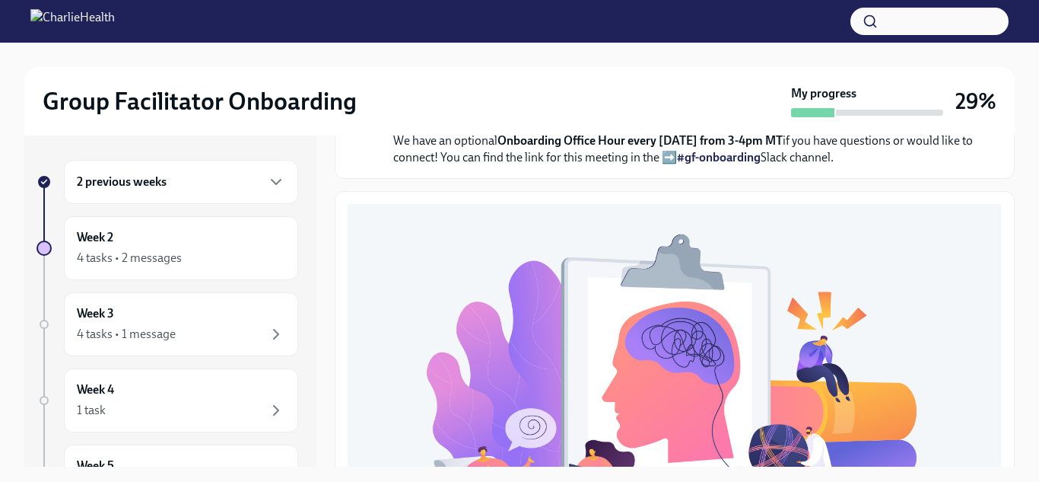
click at [545, 166] on div "You made it to Week Two of onboarding! Congrats! If you haven't completed all o…" at bounding box center [685, 43] width 584 height 245
click at [152, 307] on div "Week 3 4 tasks • 1 message" at bounding box center [181, 324] width 208 height 38
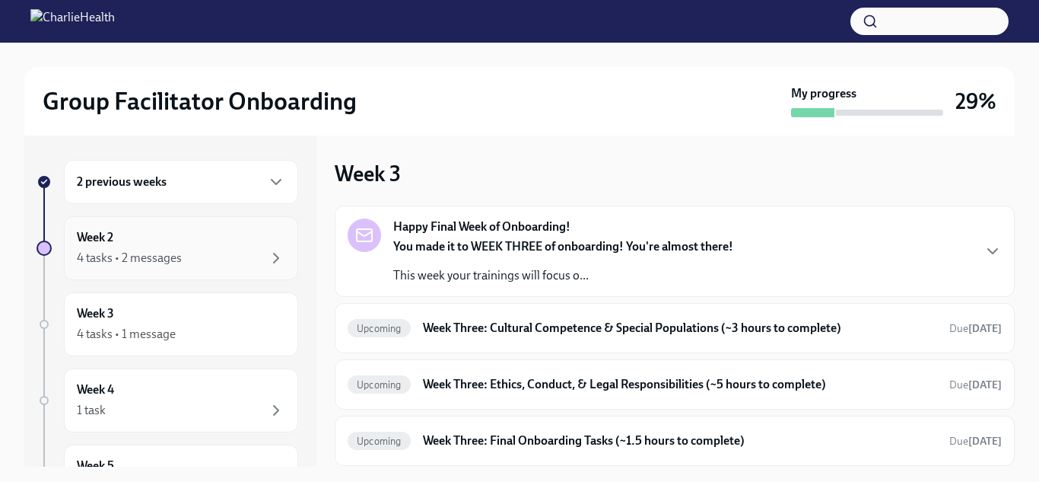
click at [187, 237] on div "Week 2 4 tasks • 2 messages" at bounding box center [181, 248] width 208 height 38
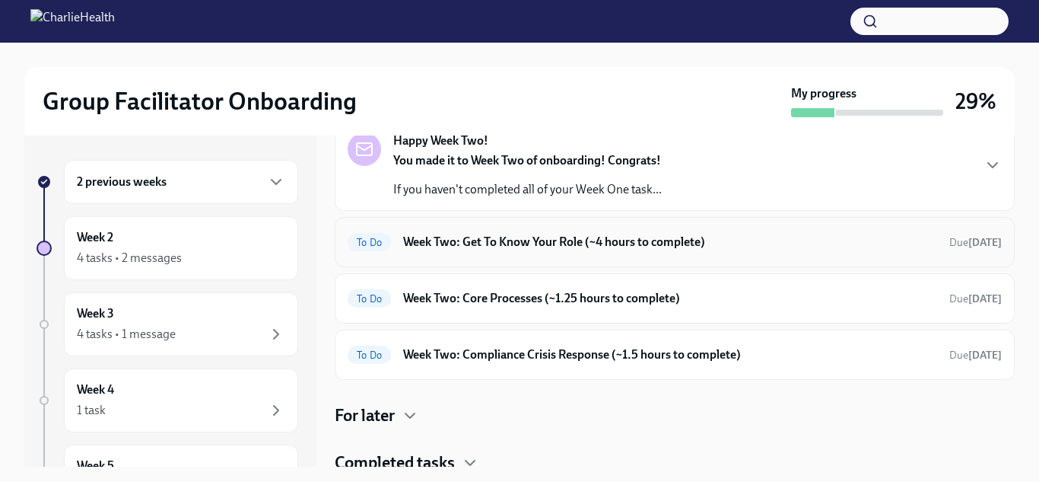
scroll to position [91, 0]
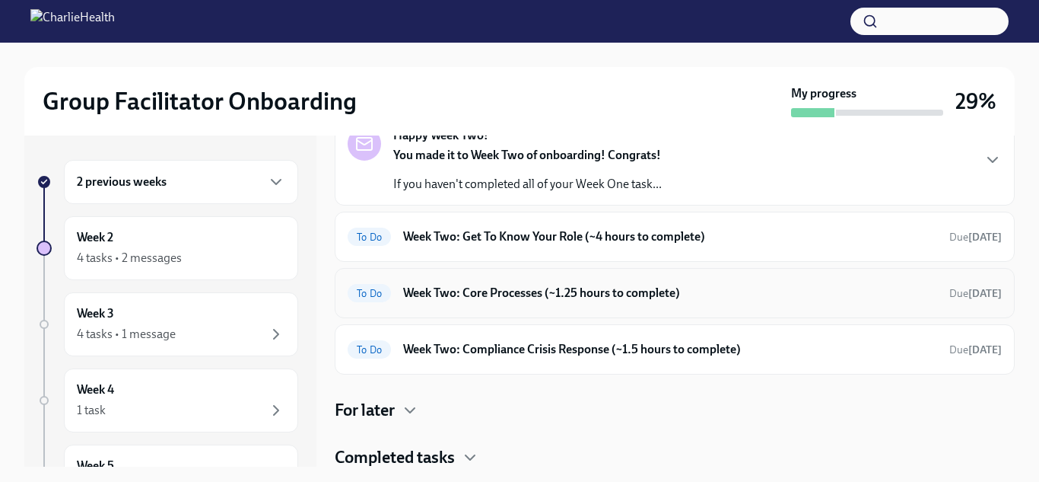
click at [542, 288] on h6 "Week Two: Core Processes (~1.25 hours to complete)" at bounding box center [670, 293] width 534 height 17
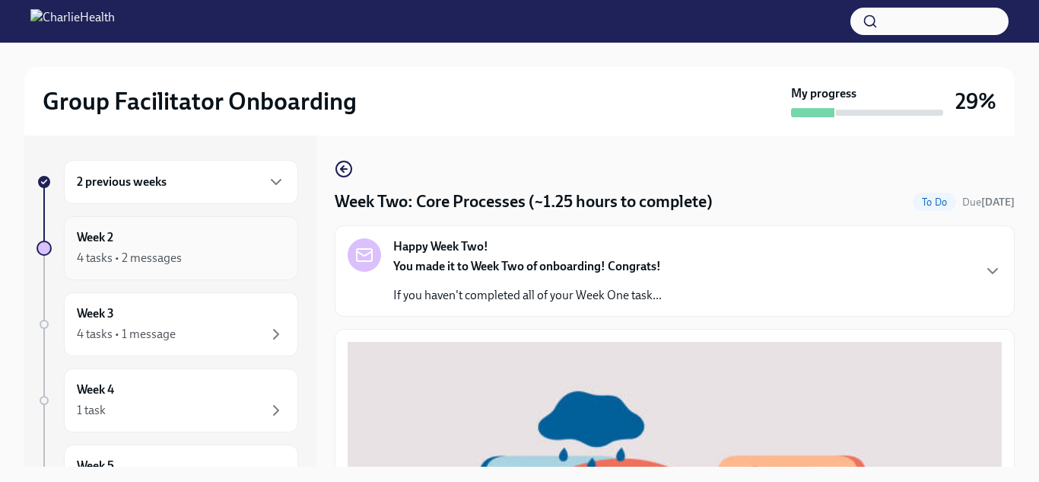
click at [240, 243] on div "Week 2 4 tasks • 2 messages" at bounding box center [181, 248] width 208 height 38
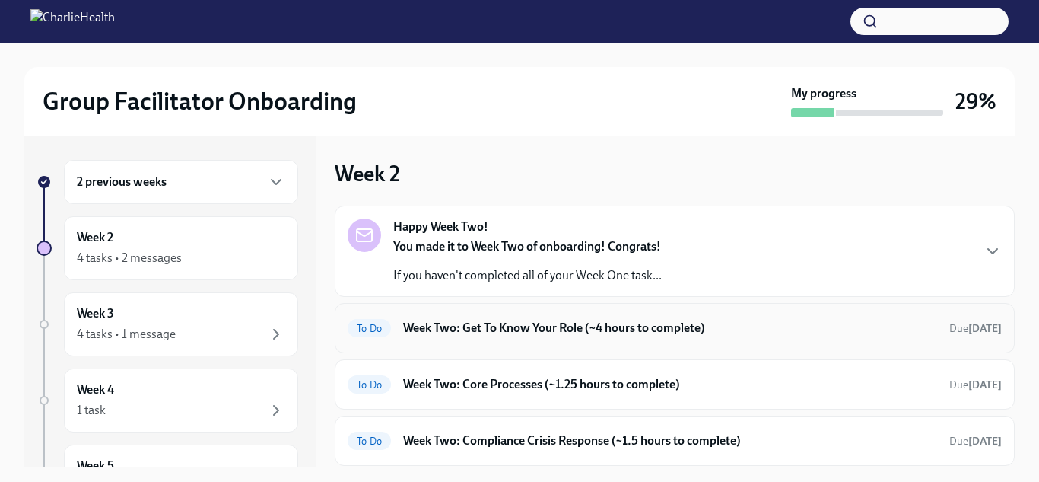
click at [447, 321] on h6 "Week Two: Get To Know Your Role (~4 hours to complete)" at bounding box center [670, 328] width 534 height 17
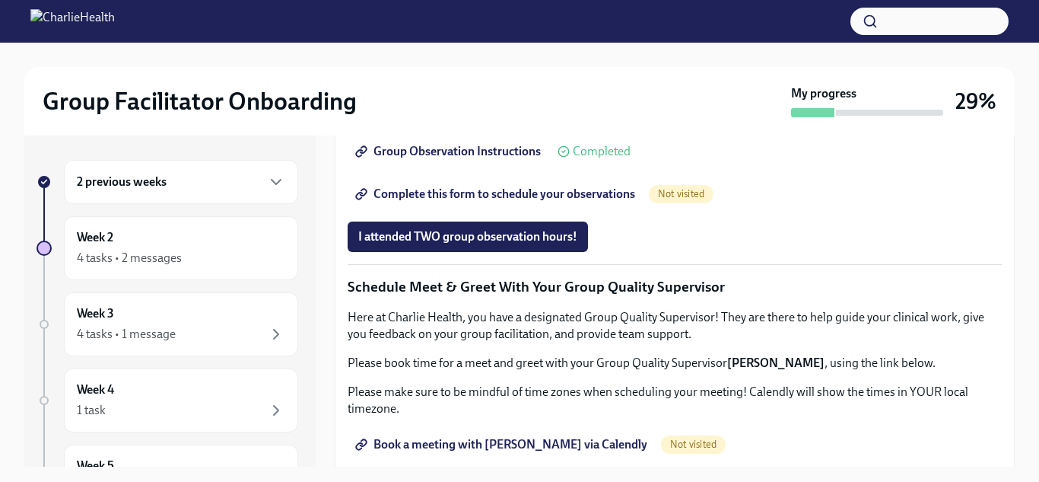
scroll to position [941, 0]
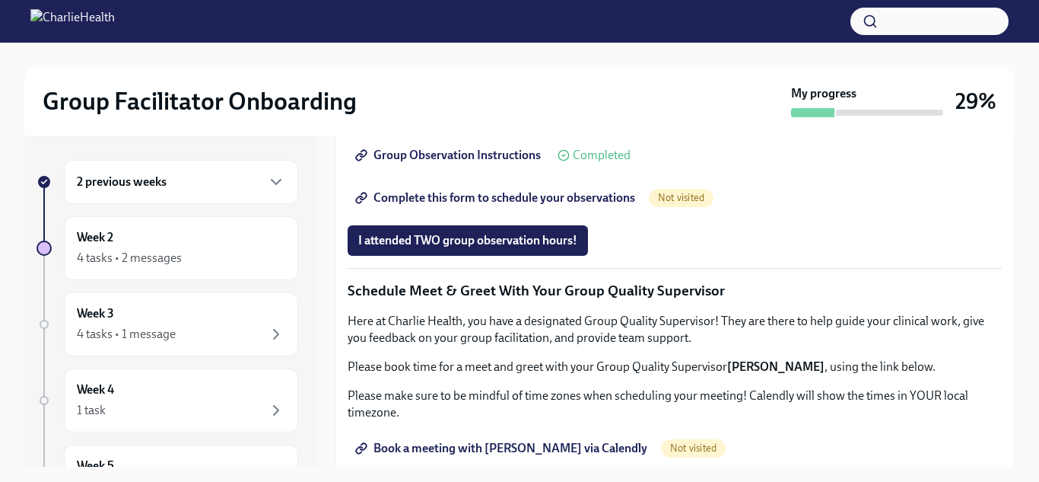
click at [173, 264] on div "4 tasks • 2 messages" at bounding box center [129, 258] width 105 height 17
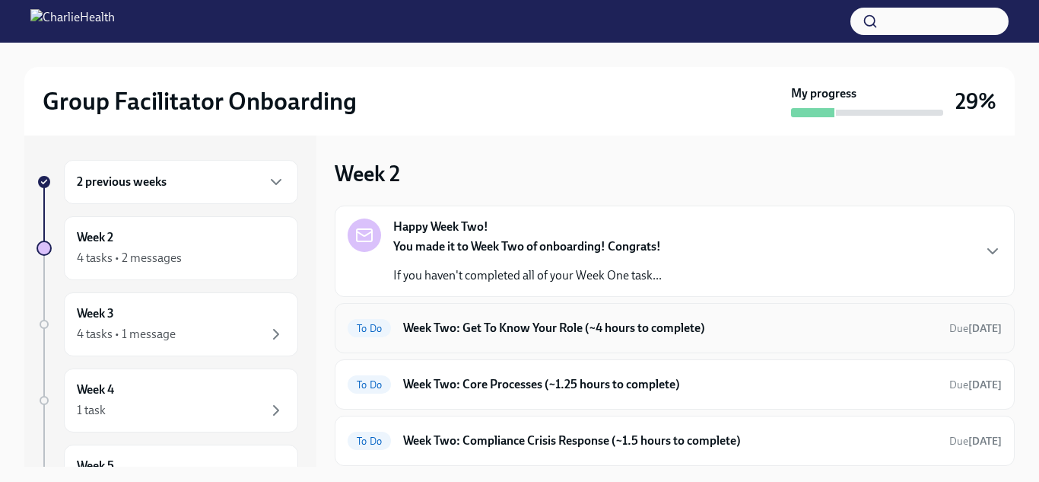
click at [441, 339] on div "To Do Week Two: Get To Know Your Role (~4 hours to complete) Due [DATE]" at bounding box center [675, 328] width 654 height 24
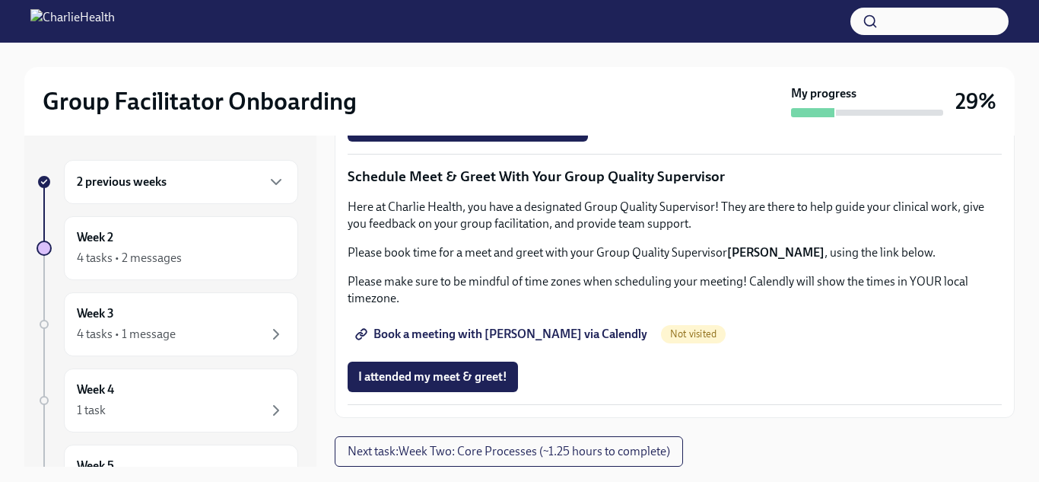
scroll to position [1276, 0]
click at [460, 91] on span "Complete this form to schedule your observations" at bounding box center [496, 83] width 277 height 15
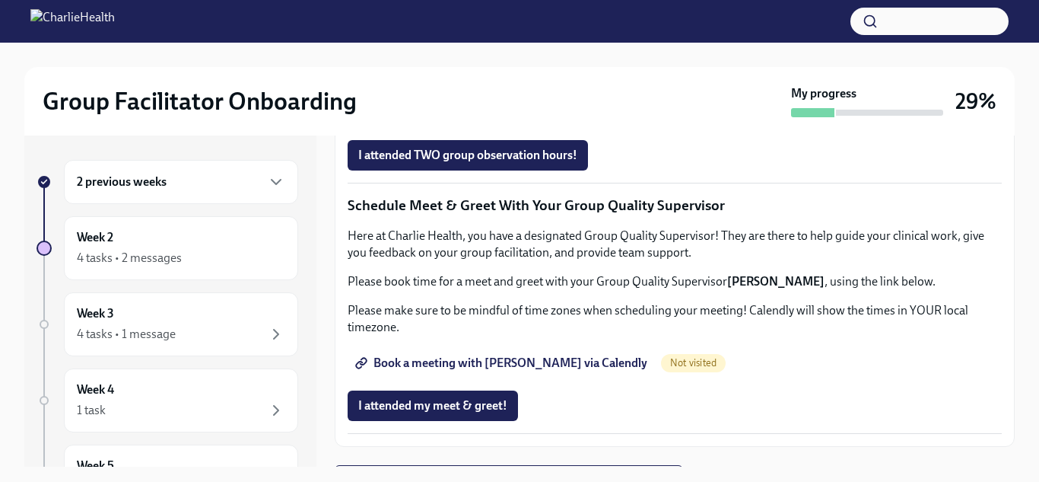
scroll to position [1002, 0]
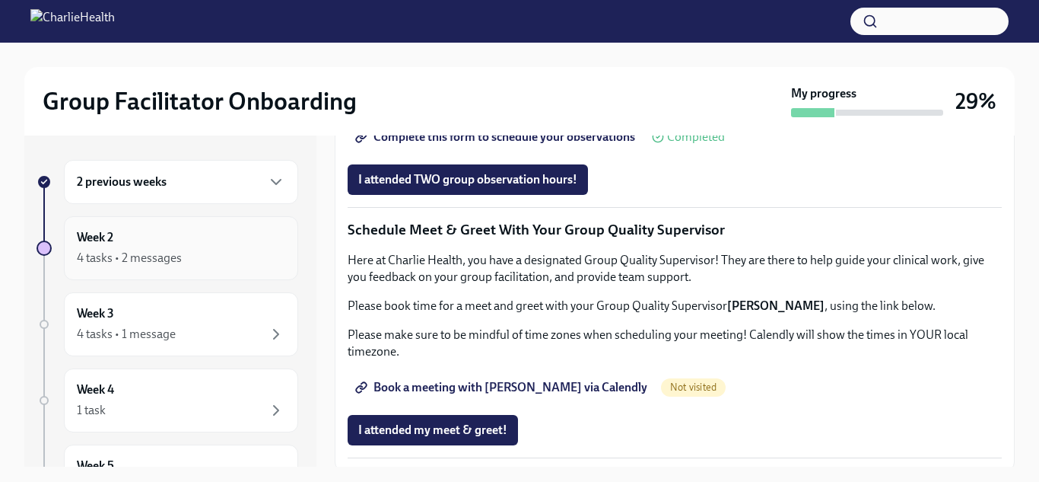
click at [143, 255] on div "4 tasks • 2 messages" at bounding box center [129, 258] width 105 height 17
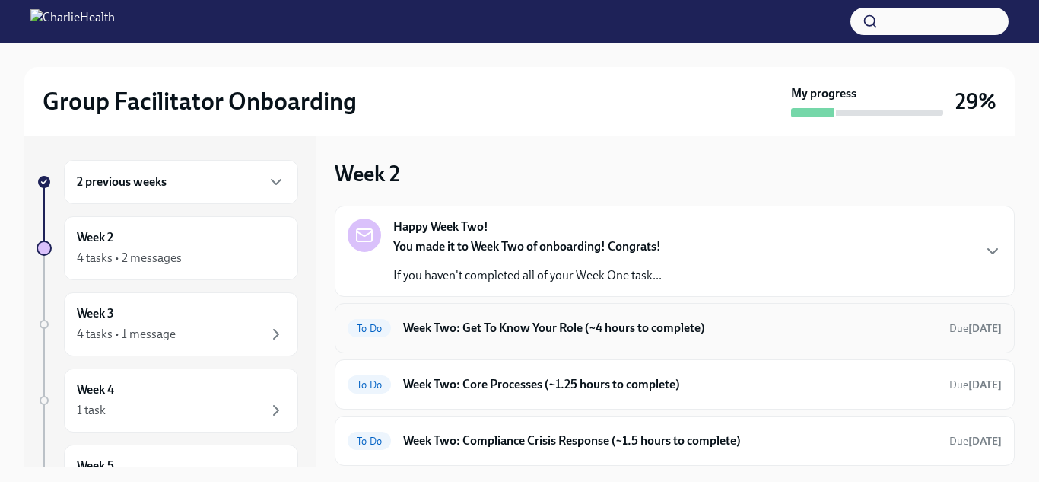
click at [446, 339] on div "To Do Week Two: Get To Know Your Role (~4 hours to complete) Due [DATE]" at bounding box center [675, 328] width 654 height 24
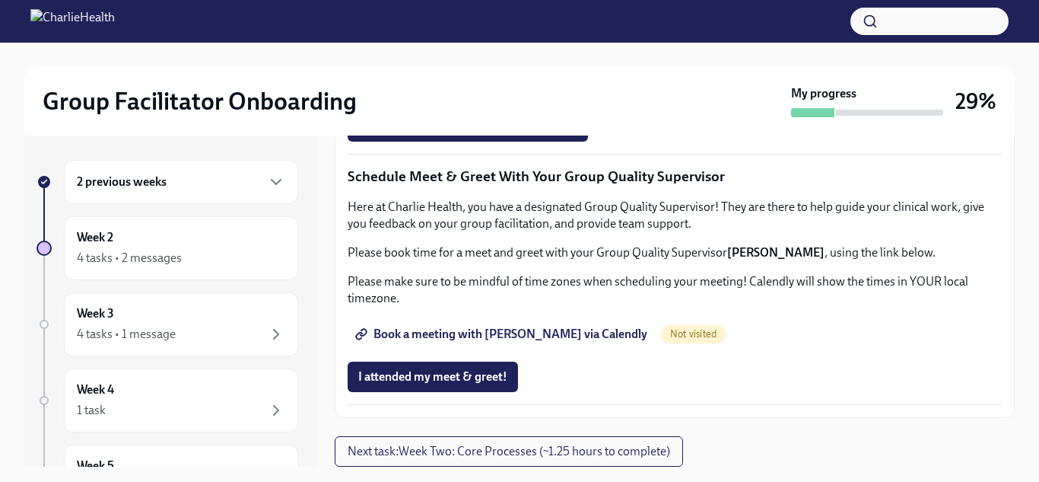
scroll to position [1529, 0]
click at [542, 342] on span "Book a meeting with [PERSON_NAME] via Calendly" at bounding box center [502, 333] width 289 height 15
click at [481, 446] on span "Next task : Week Two: Core Processes (~1.25 hours to complete)" at bounding box center [509, 451] width 323 height 15
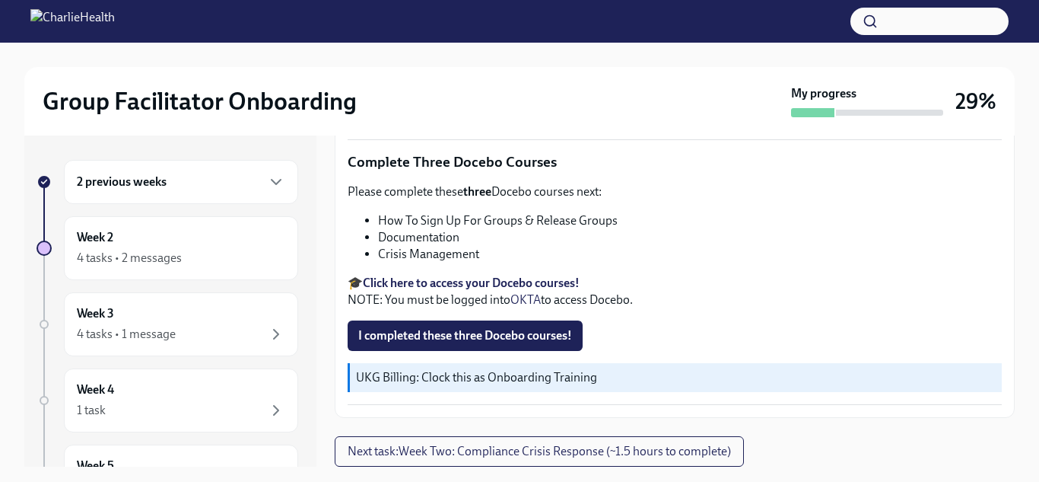
scroll to position [679, 0]
click at [392, 282] on strong "Click here to access your Docebo courses!" at bounding box center [471, 283] width 217 height 14
